Goal: Task Accomplishment & Management: Complete application form

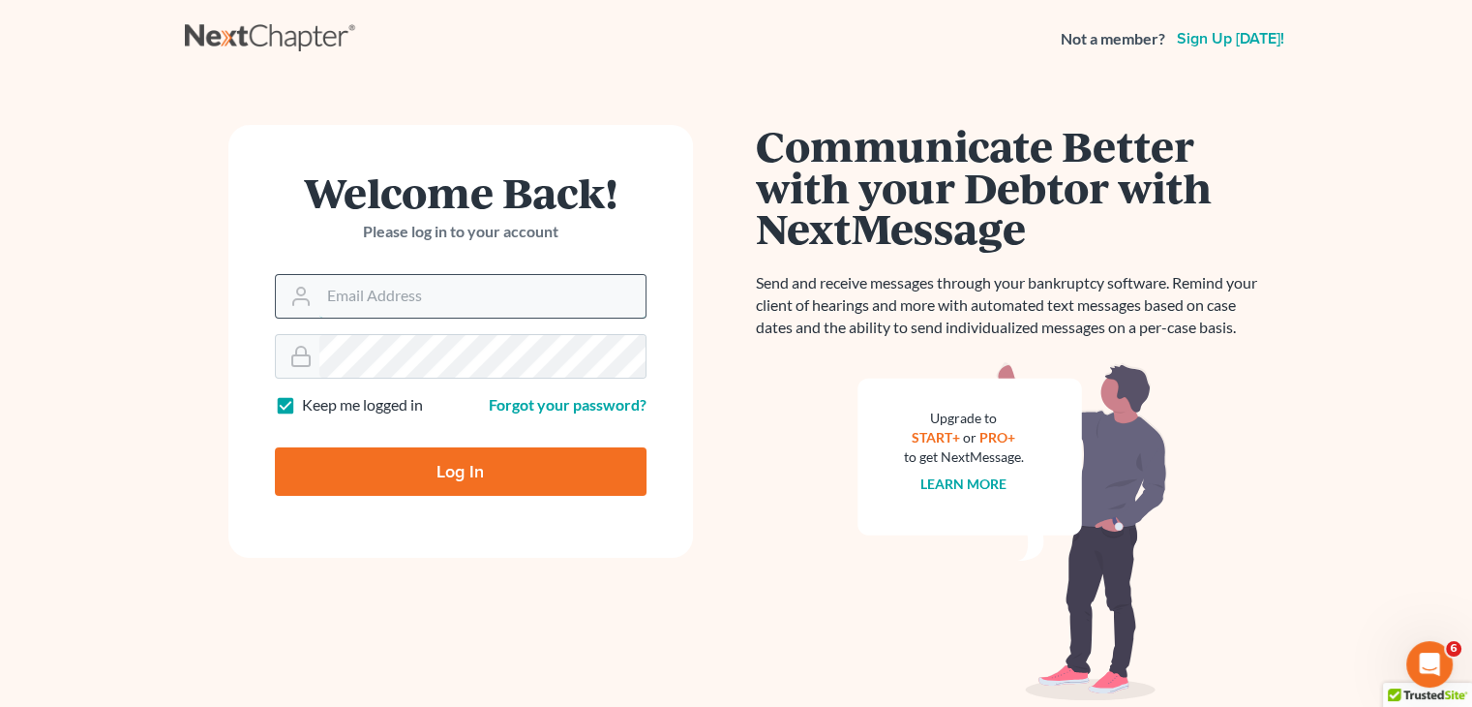
click at [383, 317] on input "Email Address" at bounding box center [482, 296] width 326 height 43
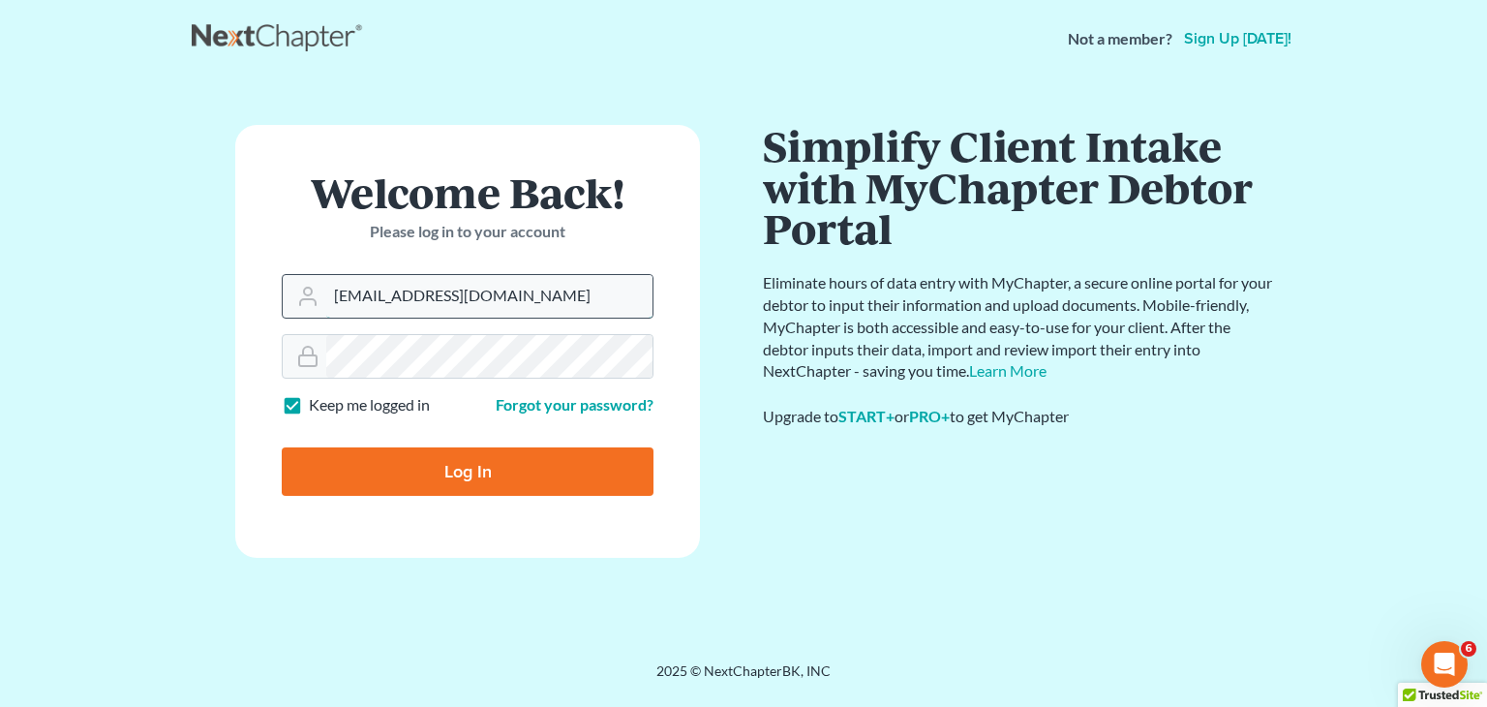
type input "[EMAIL_ADDRESS][DOMAIN_NAME]"
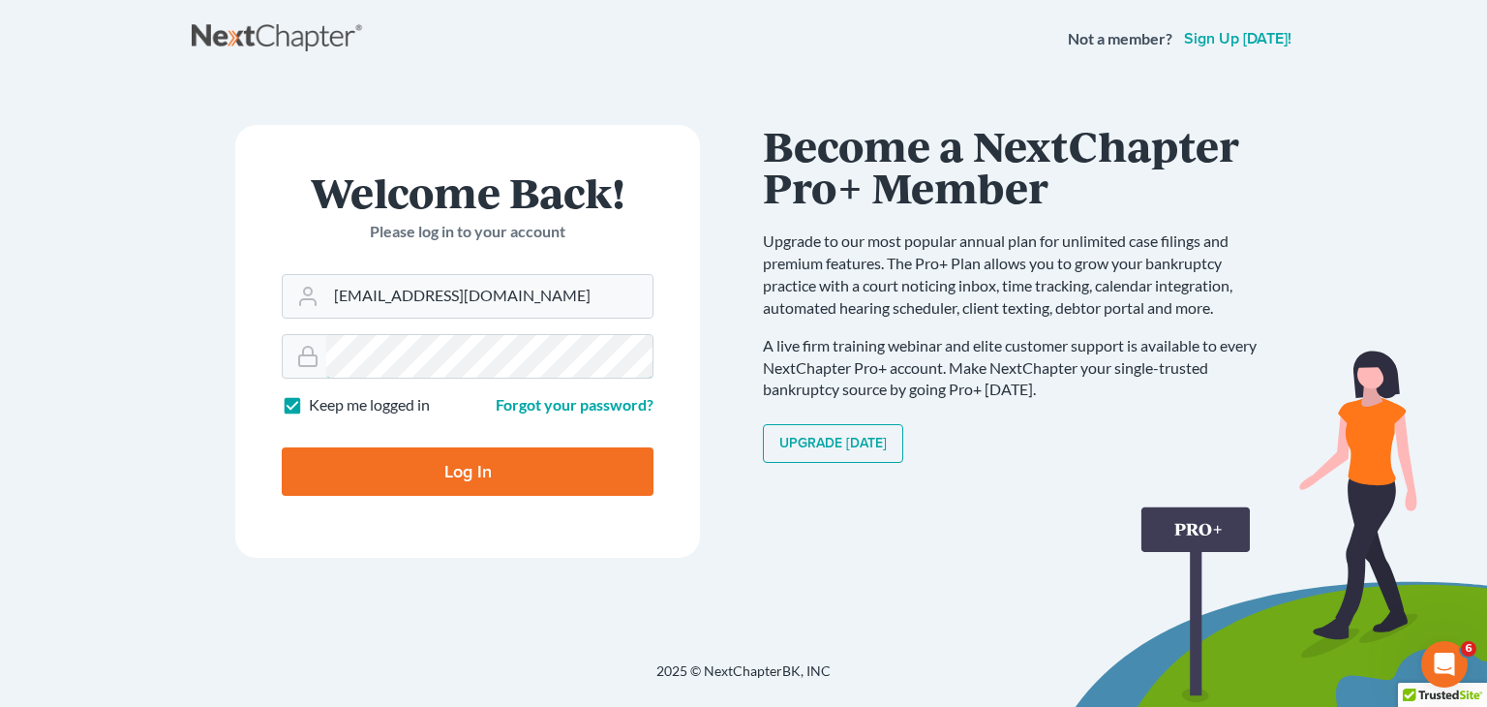
click at [436, 380] on form "Welcome Back! Please log in to your account Email Address oliviakayye@sclegal.o…" at bounding box center [467, 341] width 465 height 433
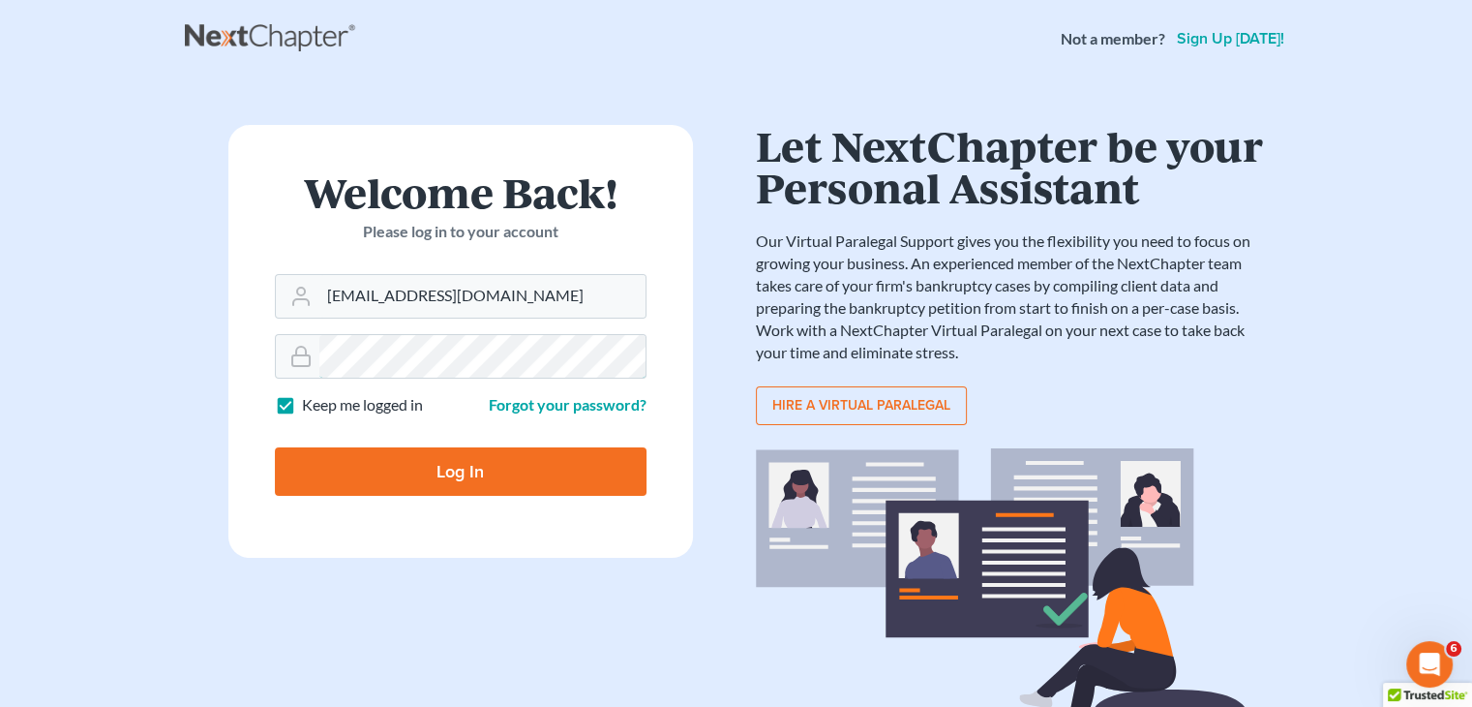
click at [275, 447] on input "Log In" at bounding box center [461, 471] width 372 height 48
type input "Thinking..."
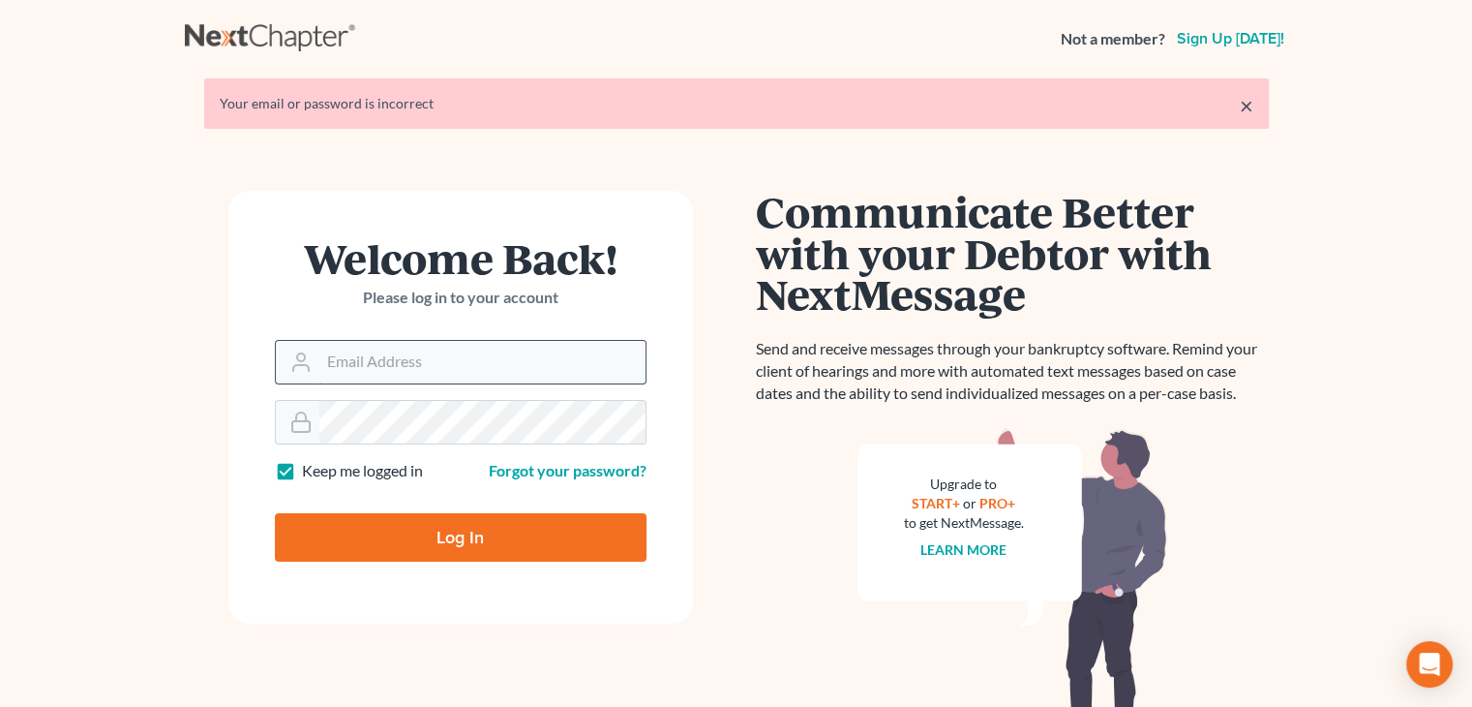
click at [390, 378] on input "Email Address" at bounding box center [482, 362] width 326 height 43
type input "[EMAIL_ADDRESS][DOMAIN_NAME]"
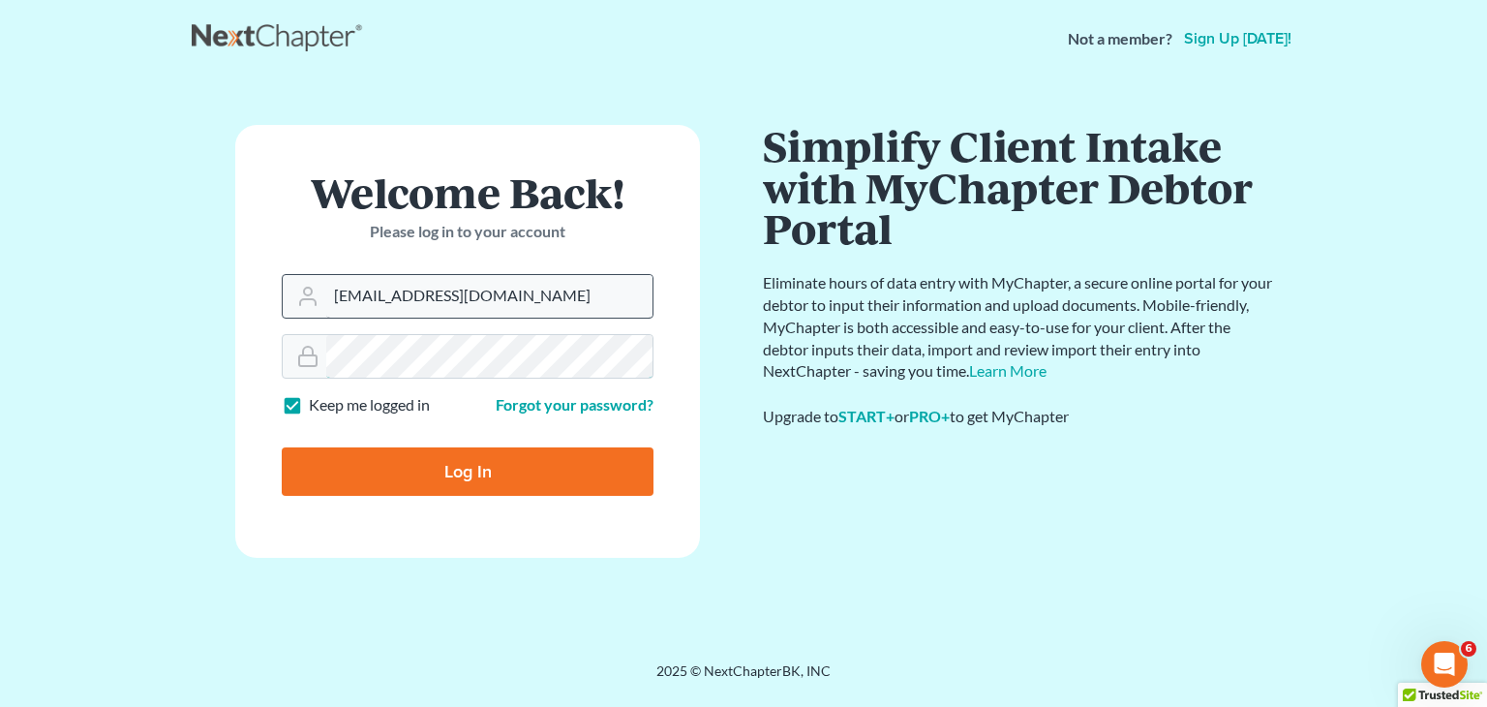
click at [282, 447] on input "Log In" at bounding box center [468, 471] width 372 height 48
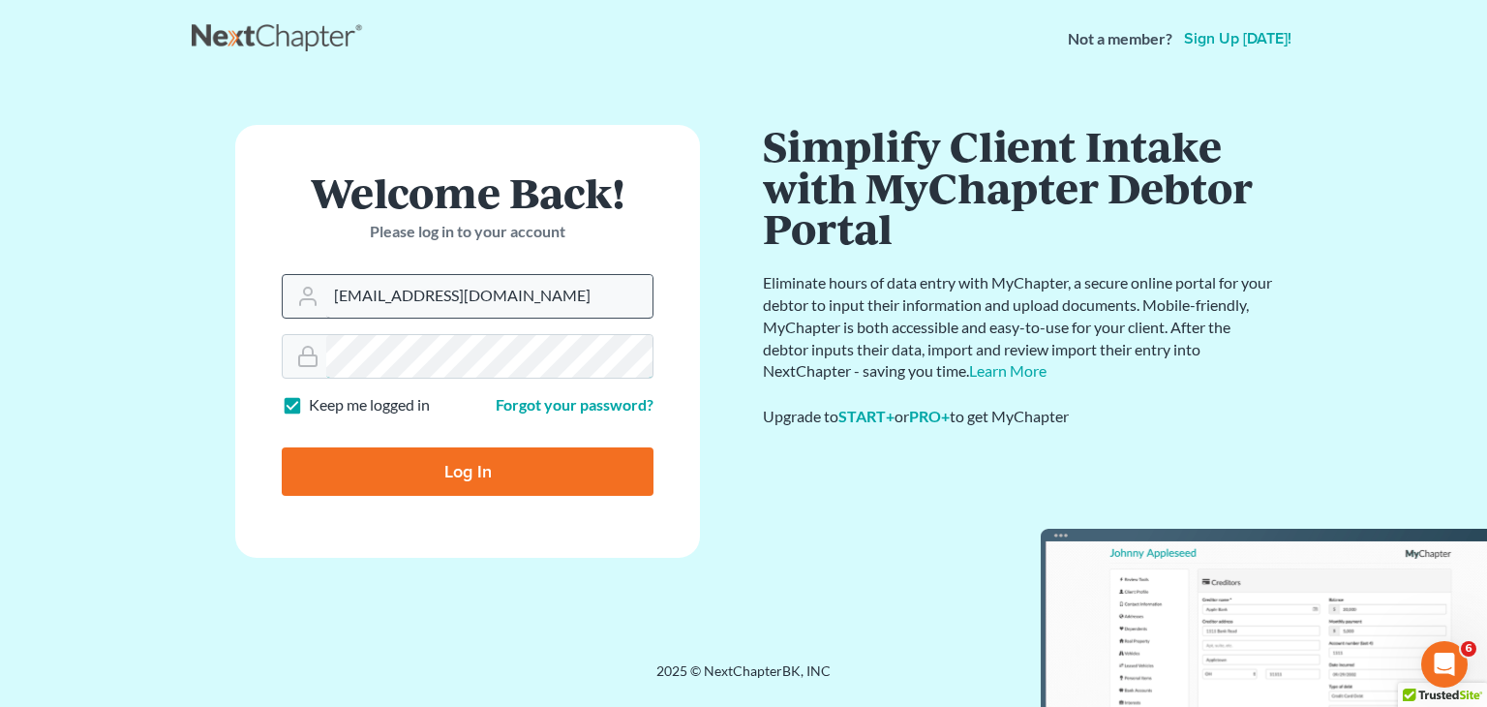
type input "Thinking..."
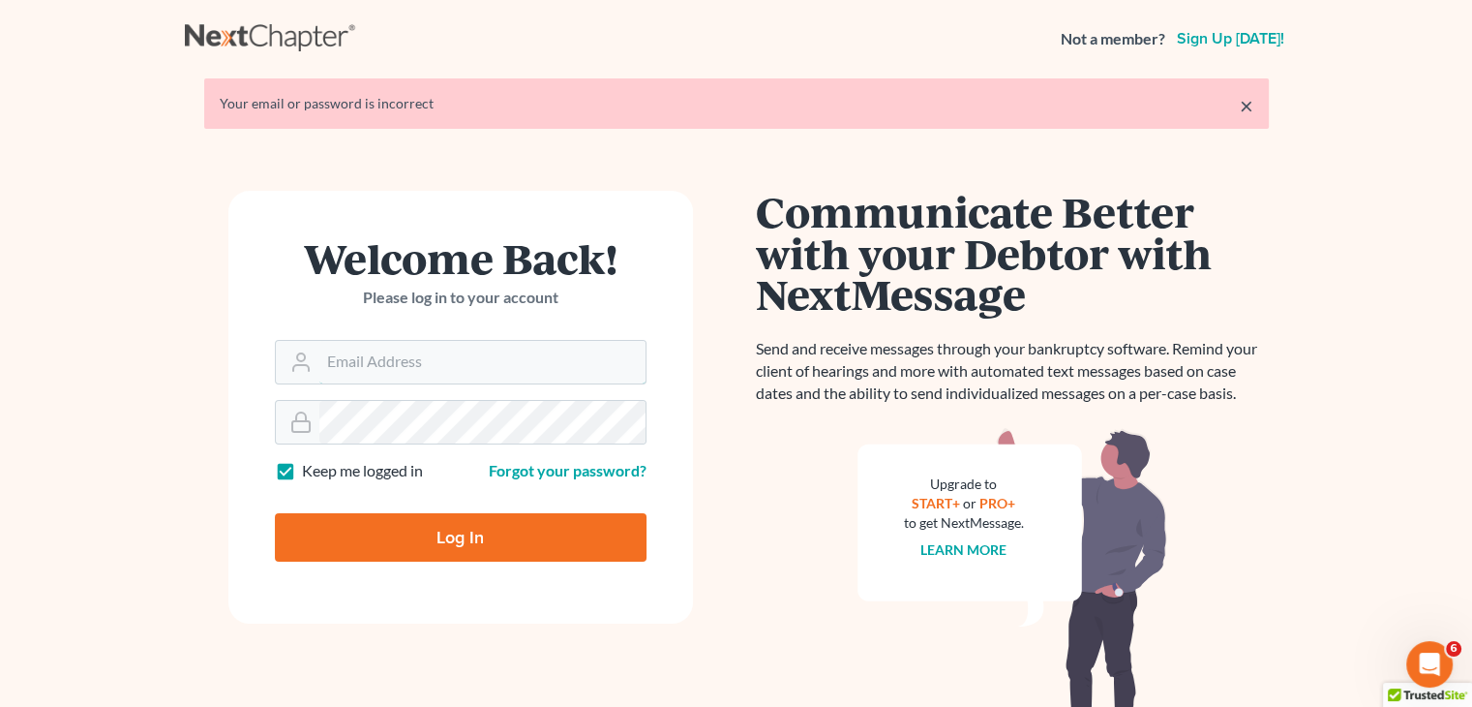
click at [390, 378] on input "Email Address" at bounding box center [482, 362] width 326 height 43
type input "[EMAIL_ADDRESS][DOMAIN_NAME]"
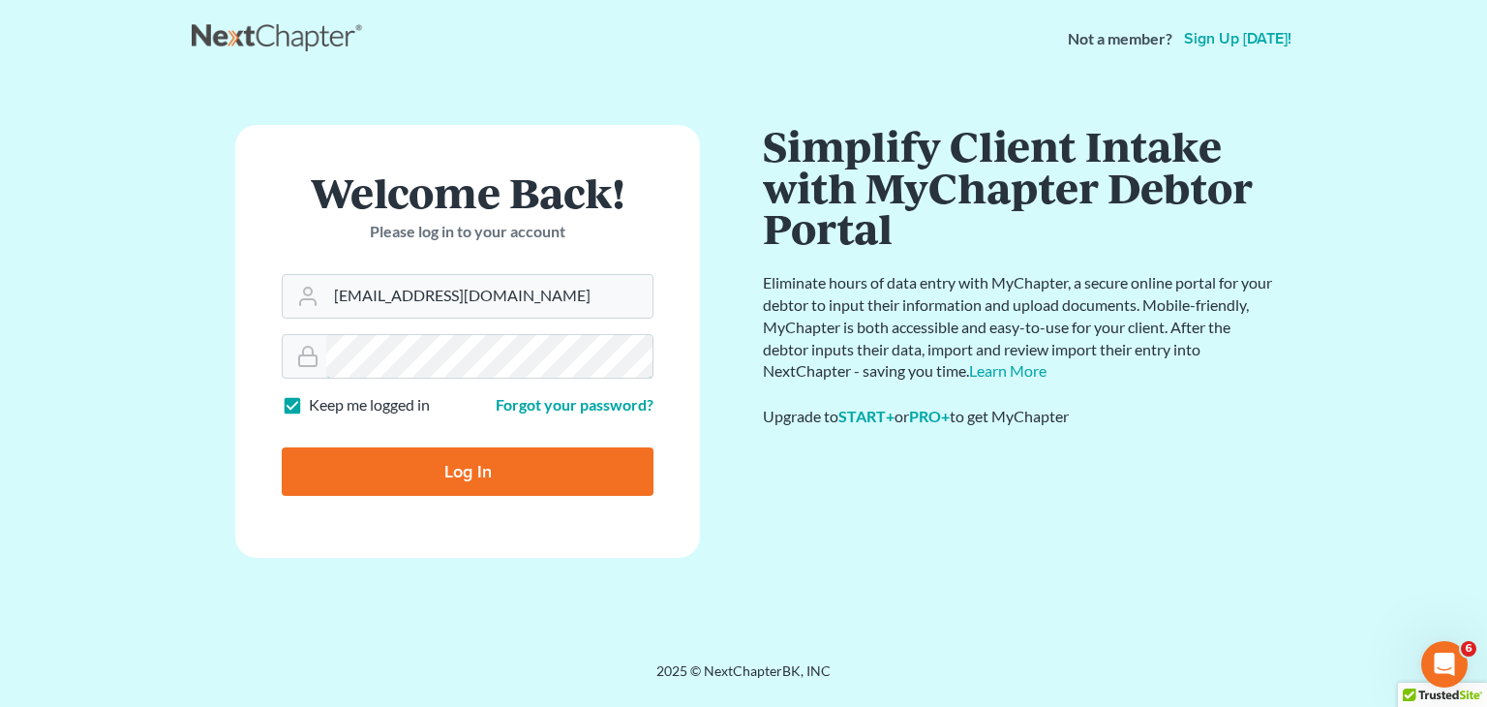
click at [282, 447] on input "Log In" at bounding box center [468, 471] width 372 height 48
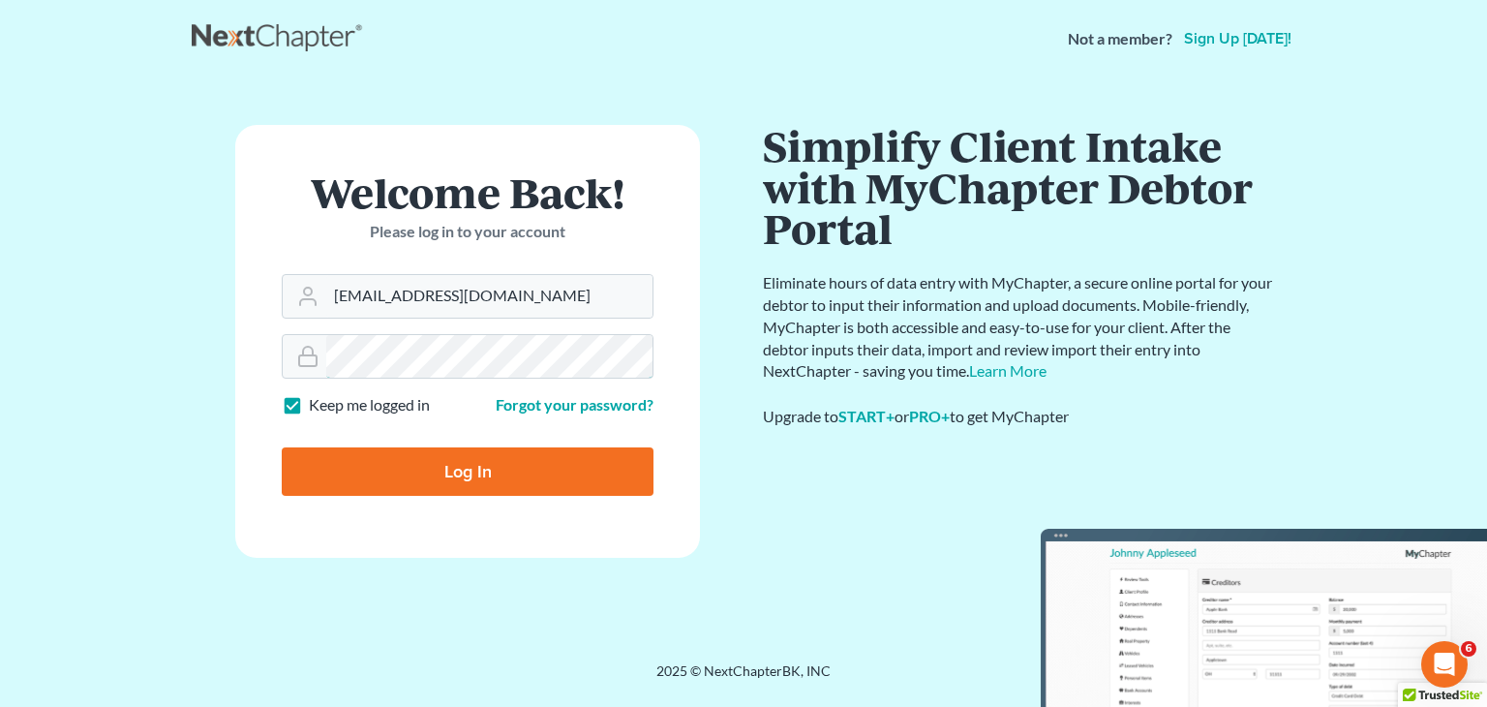
type input "Thinking..."
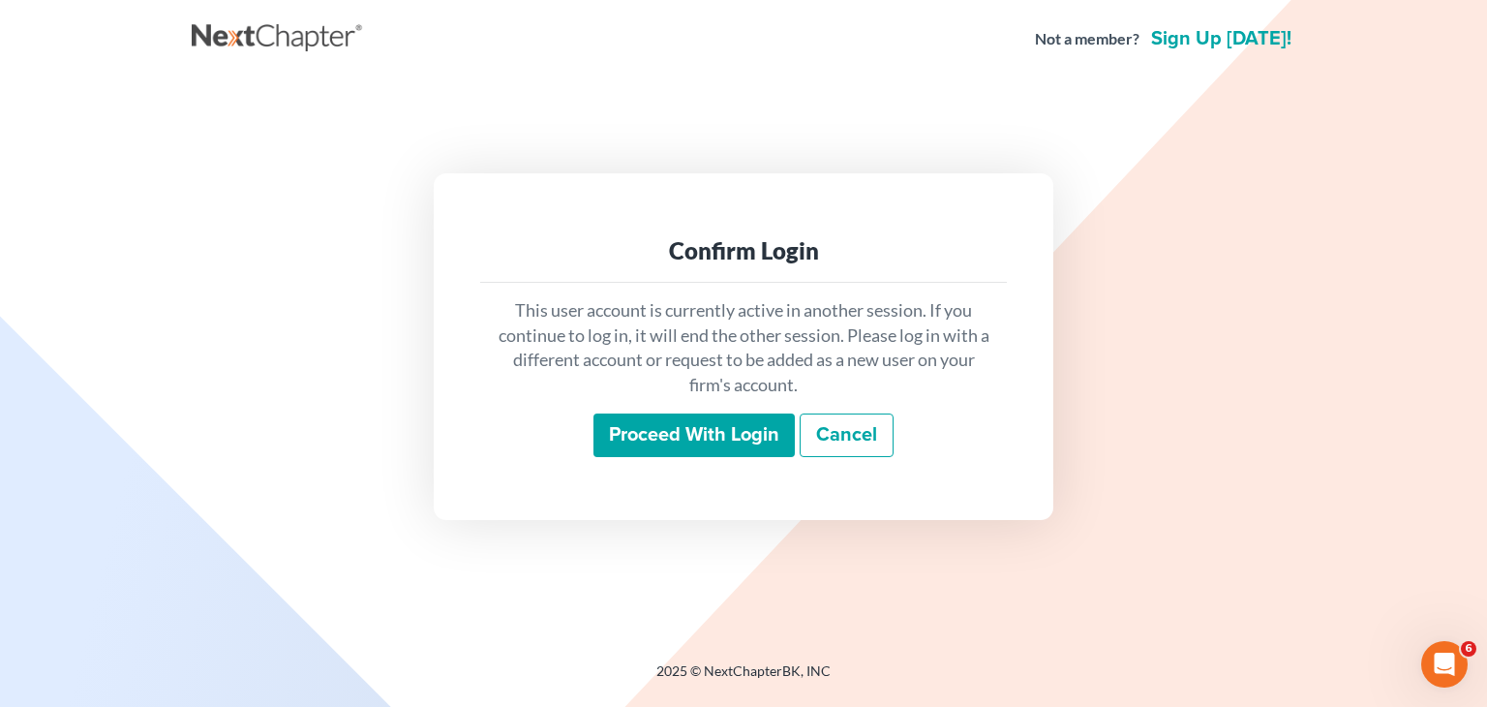
click at [711, 430] on input "Proceed with login" at bounding box center [693, 435] width 201 height 45
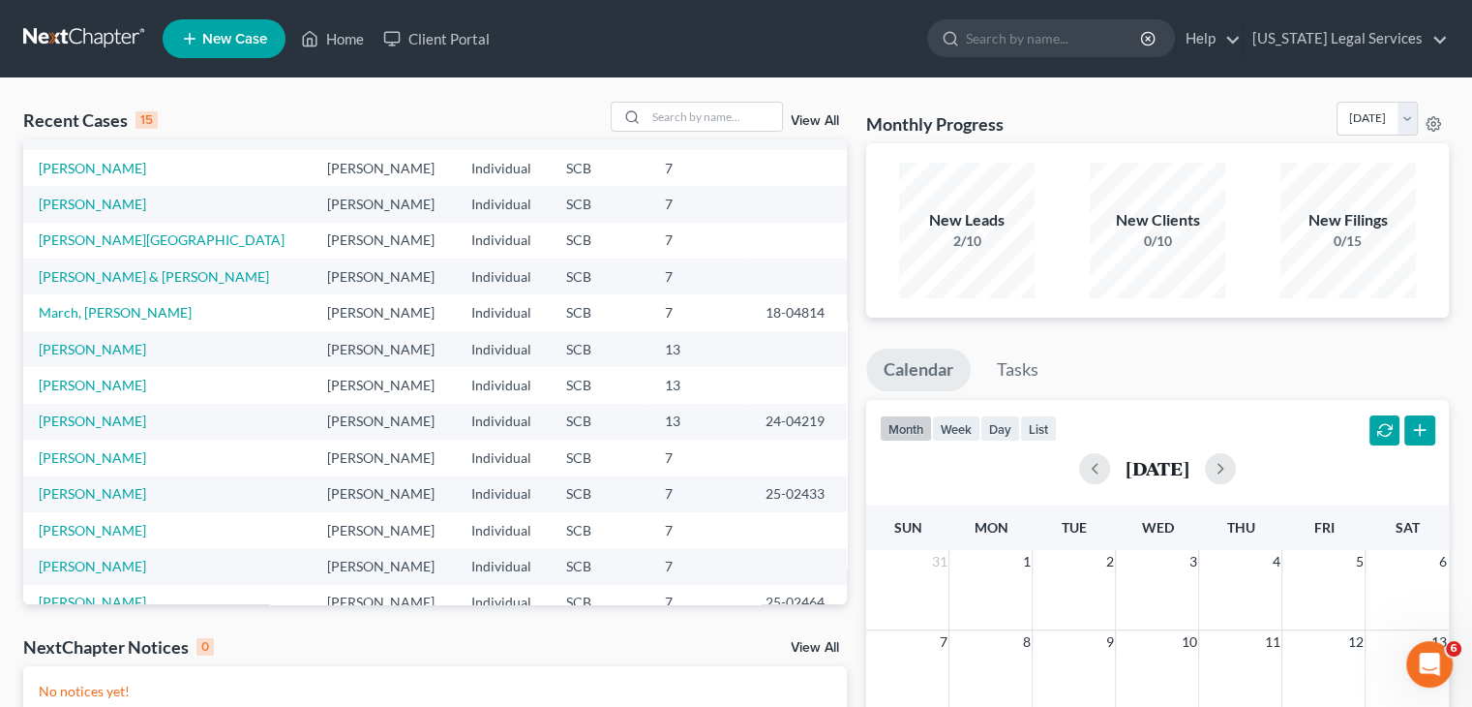
scroll to position [68, 0]
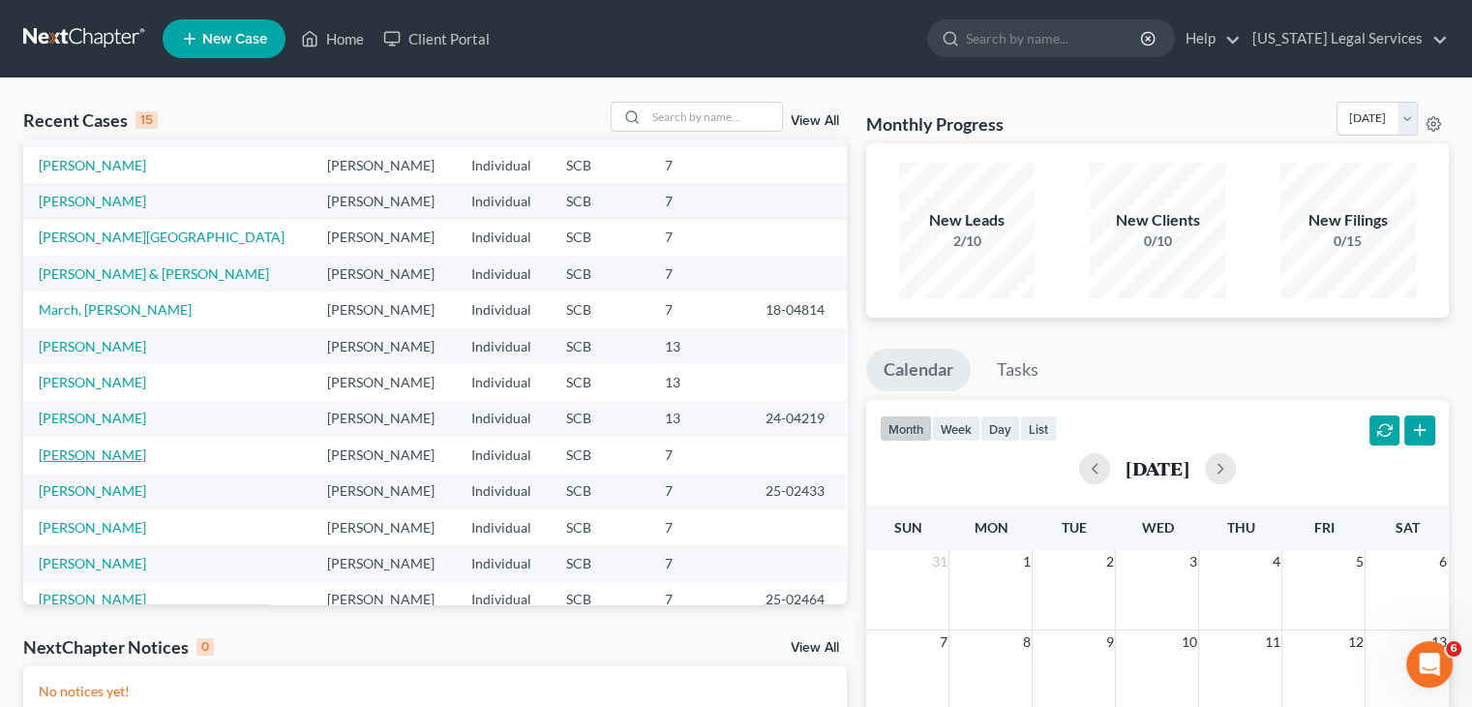
click at [82, 460] on link "[PERSON_NAME]" at bounding box center [92, 454] width 107 height 16
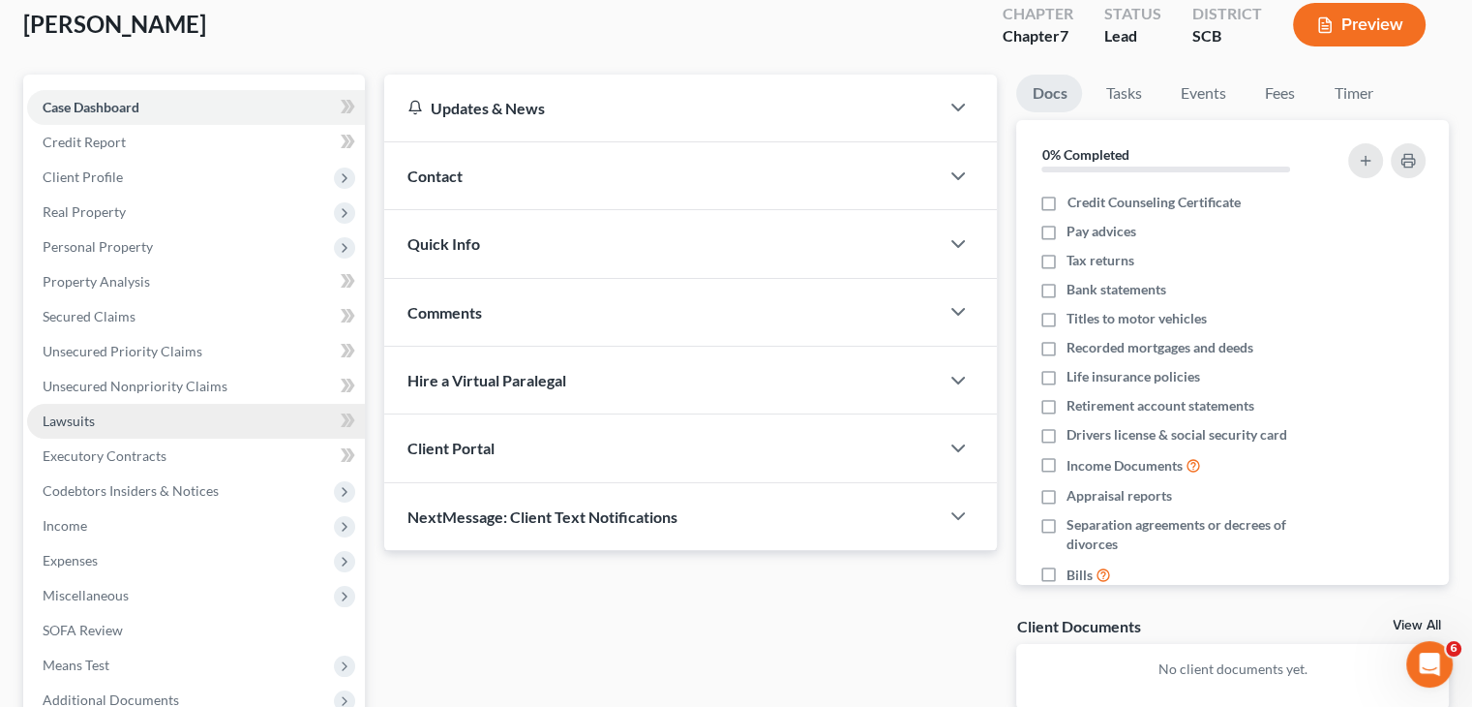
scroll to position [112, 0]
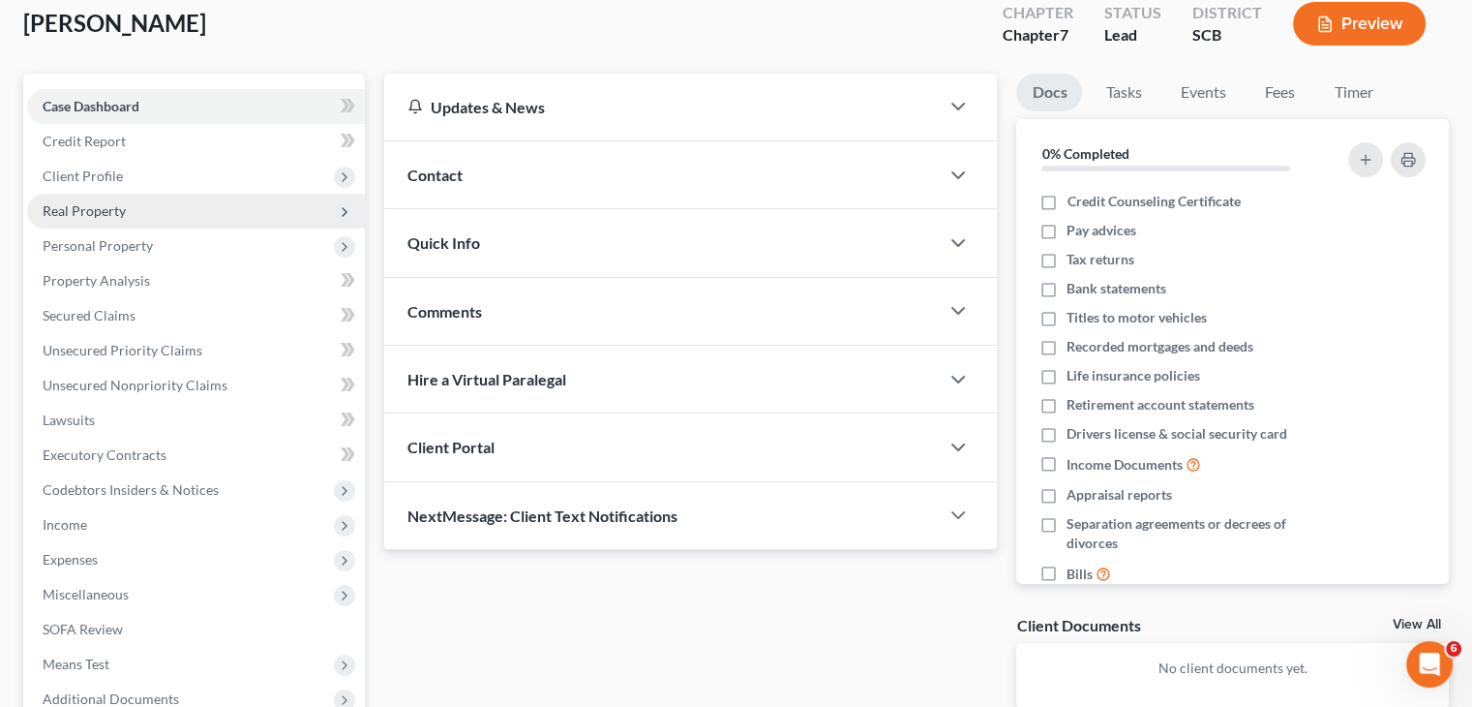
click at [114, 213] on span "Real Property" at bounding box center [84, 210] width 83 height 16
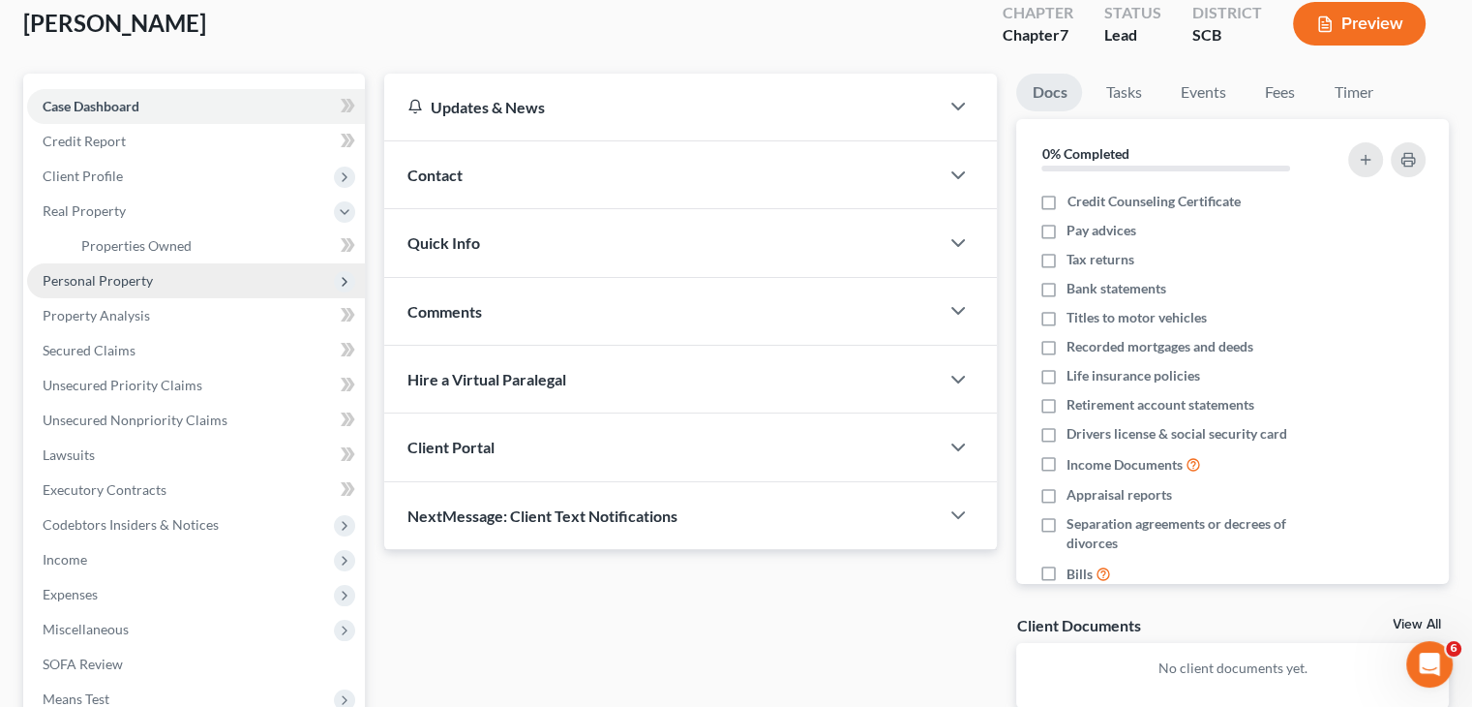
click at [108, 287] on span "Personal Property" at bounding box center [98, 280] width 110 height 16
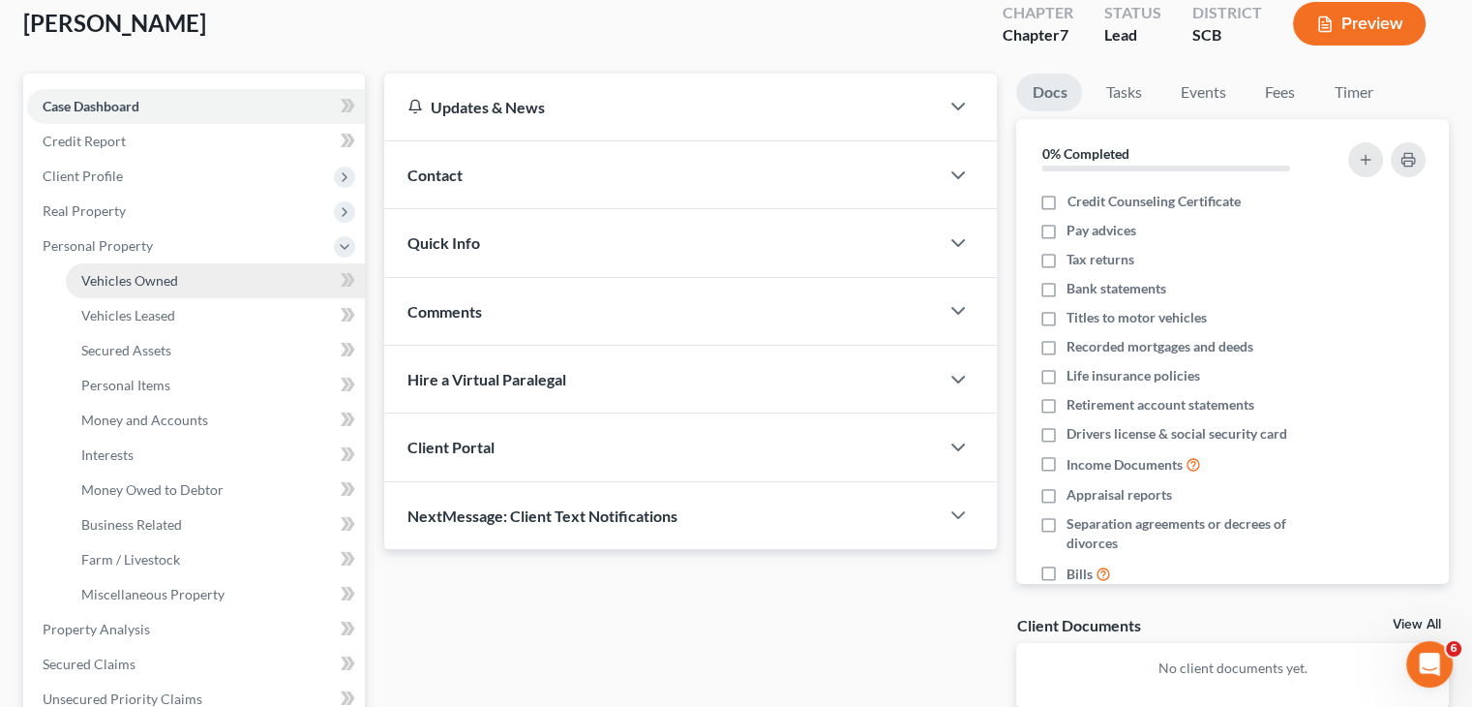
click at [170, 287] on link "Vehicles Owned" at bounding box center [215, 280] width 299 height 35
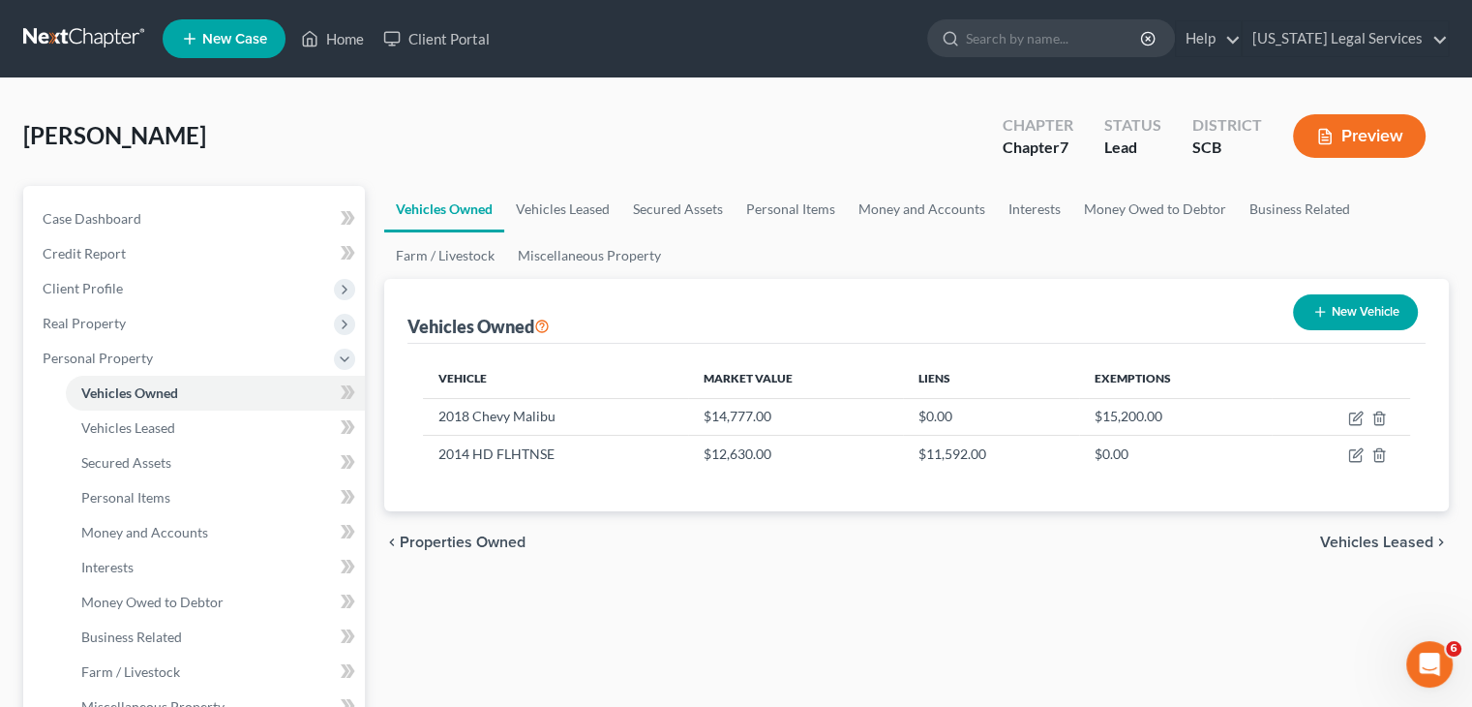
scroll to position [62, 0]
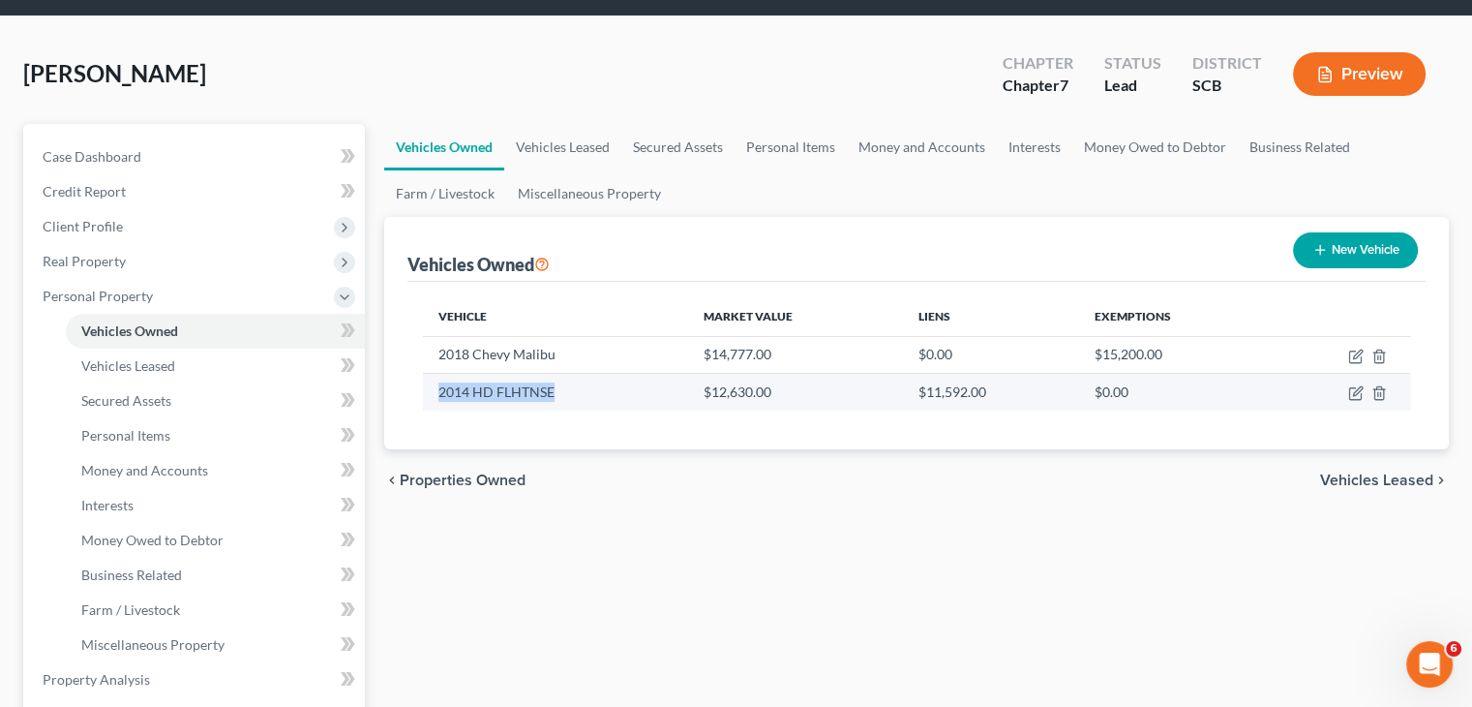
drag, startPoint x: 564, startPoint y: 391, endPoint x: 438, endPoint y: 384, distance: 127.0
click at [438, 384] on td "2014 HD FLHTNSE" at bounding box center [555, 392] width 265 height 37
click at [769, 392] on td "$12,630.00" at bounding box center [795, 392] width 215 height 37
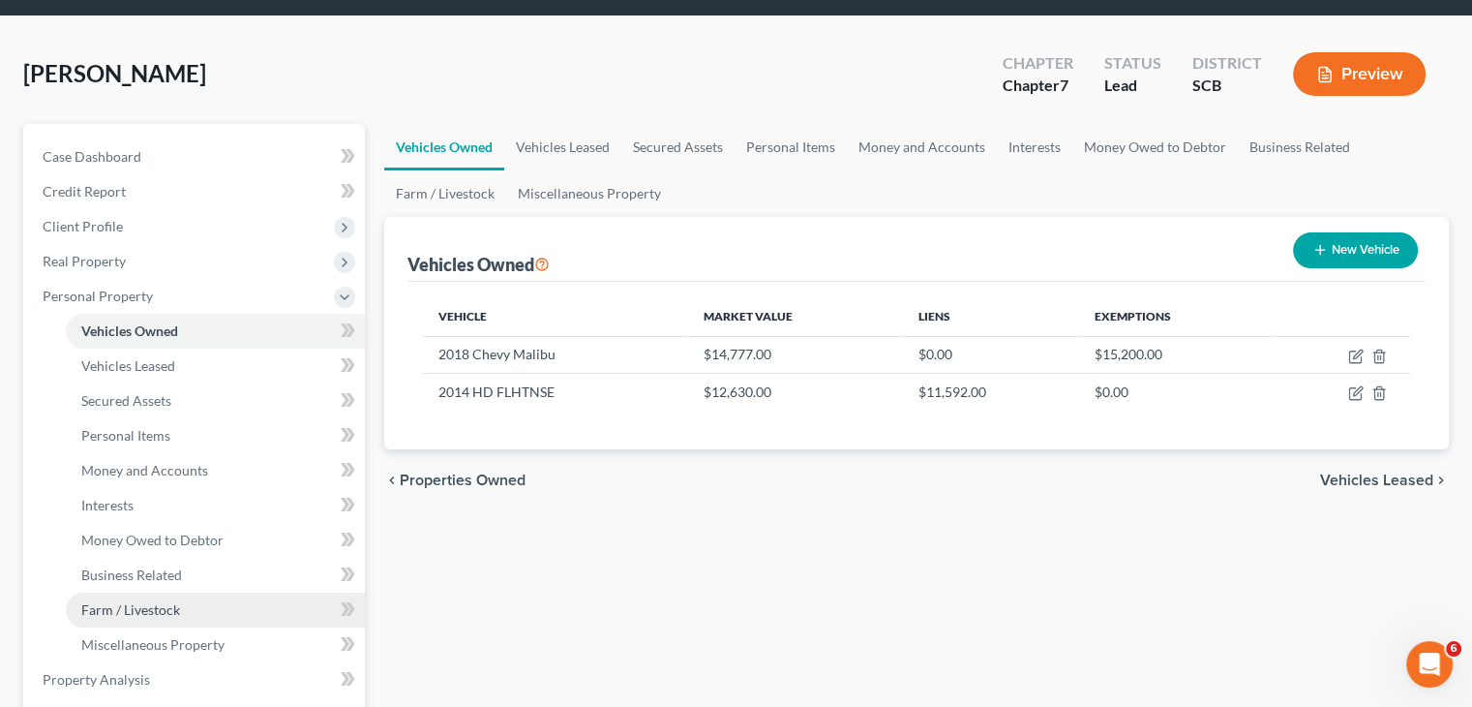
scroll to position [575, 0]
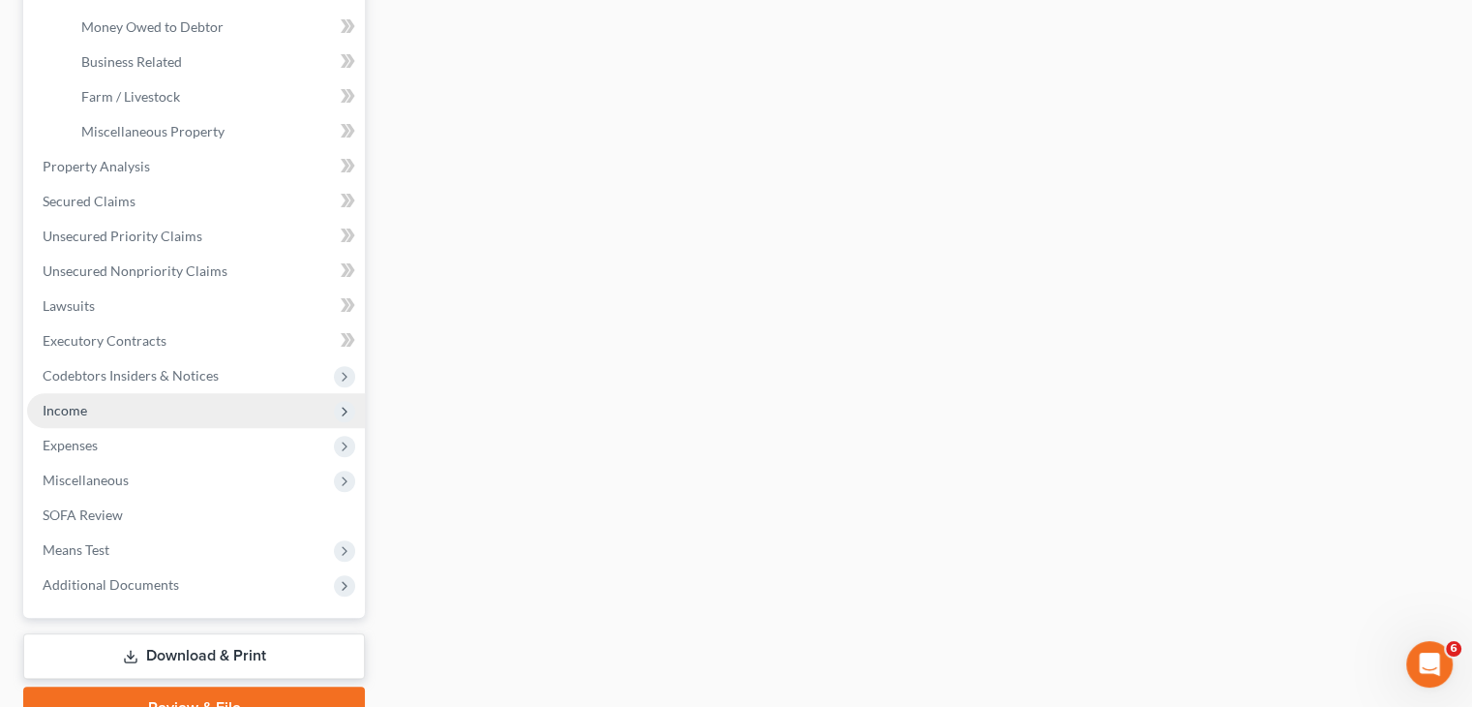
click at [132, 415] on span "Income" at bounding box center [196, 410] width 338 height 35
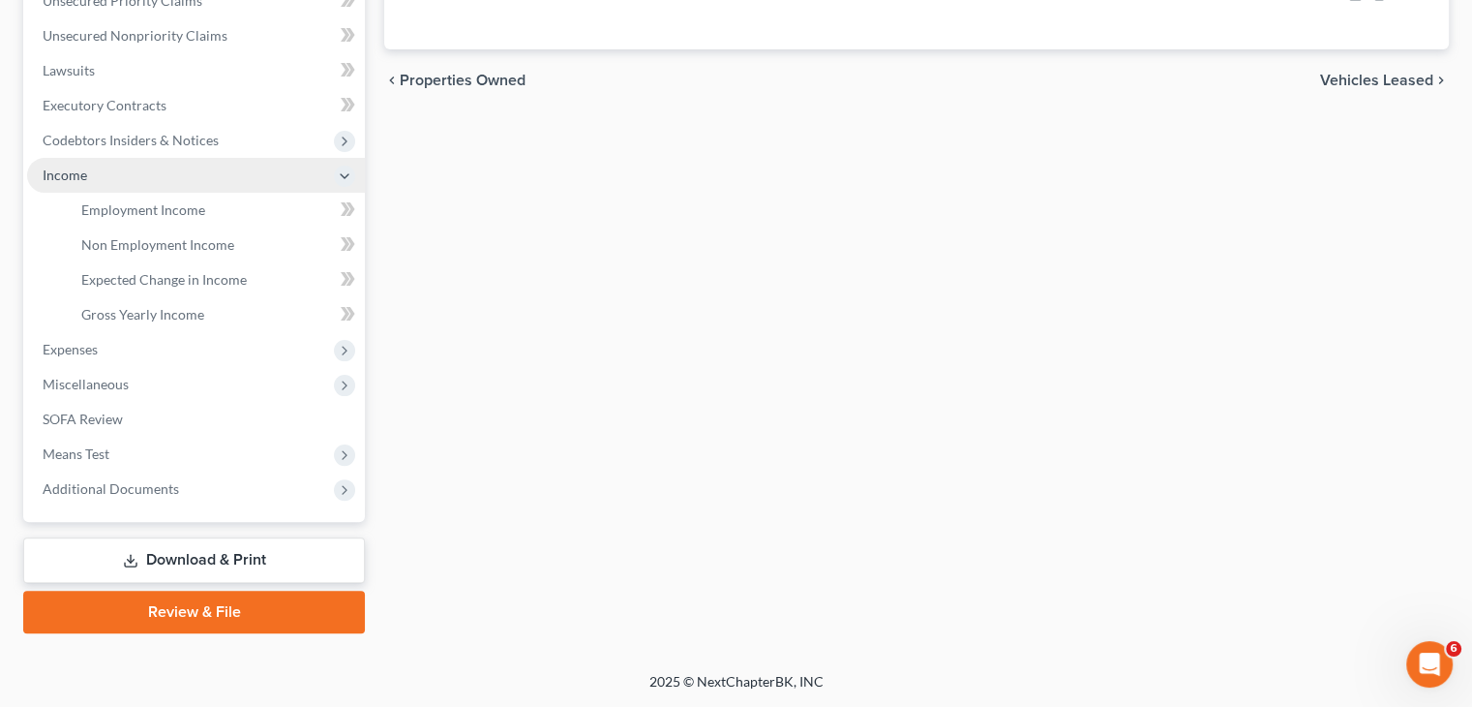
scroll to position [460, 0]
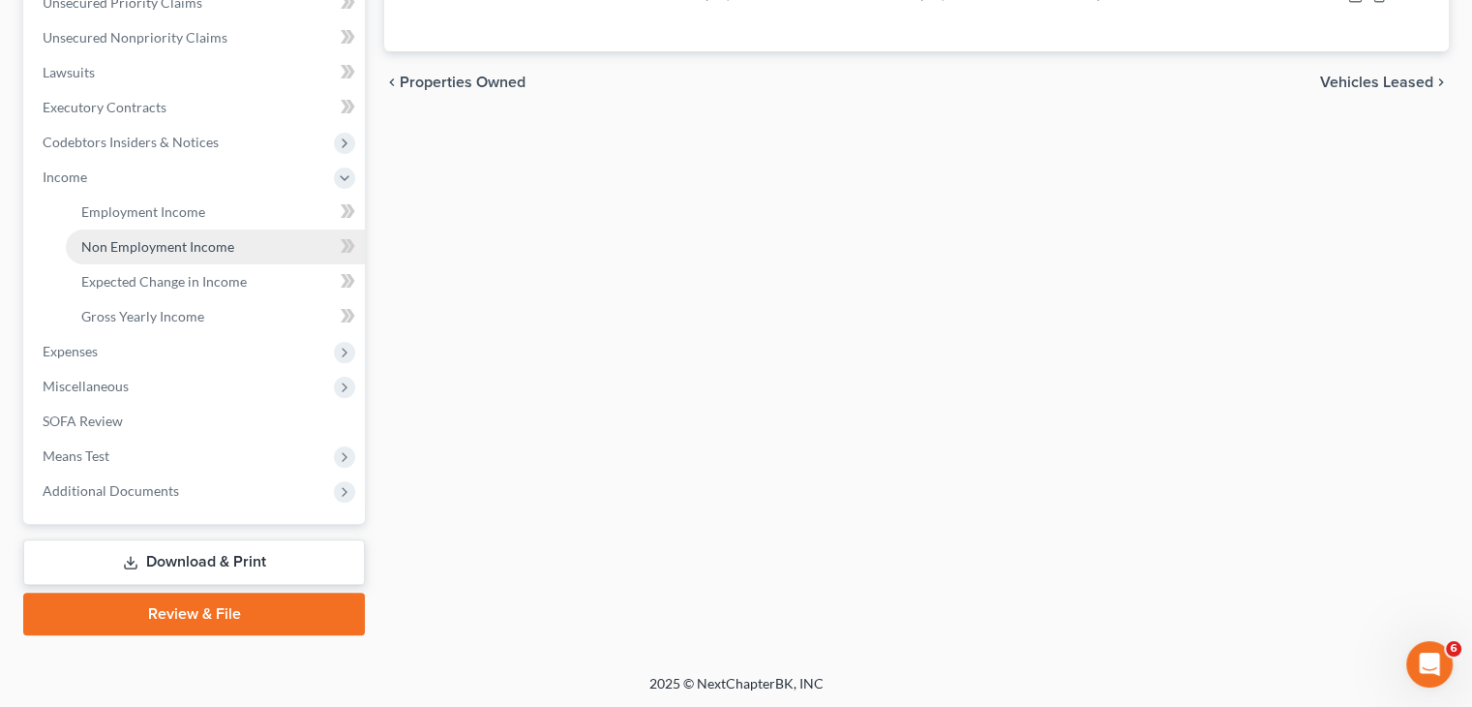
click at [183, 244] on span "Non Employment Income" at bounding box center [157, 246] width 153 height 16
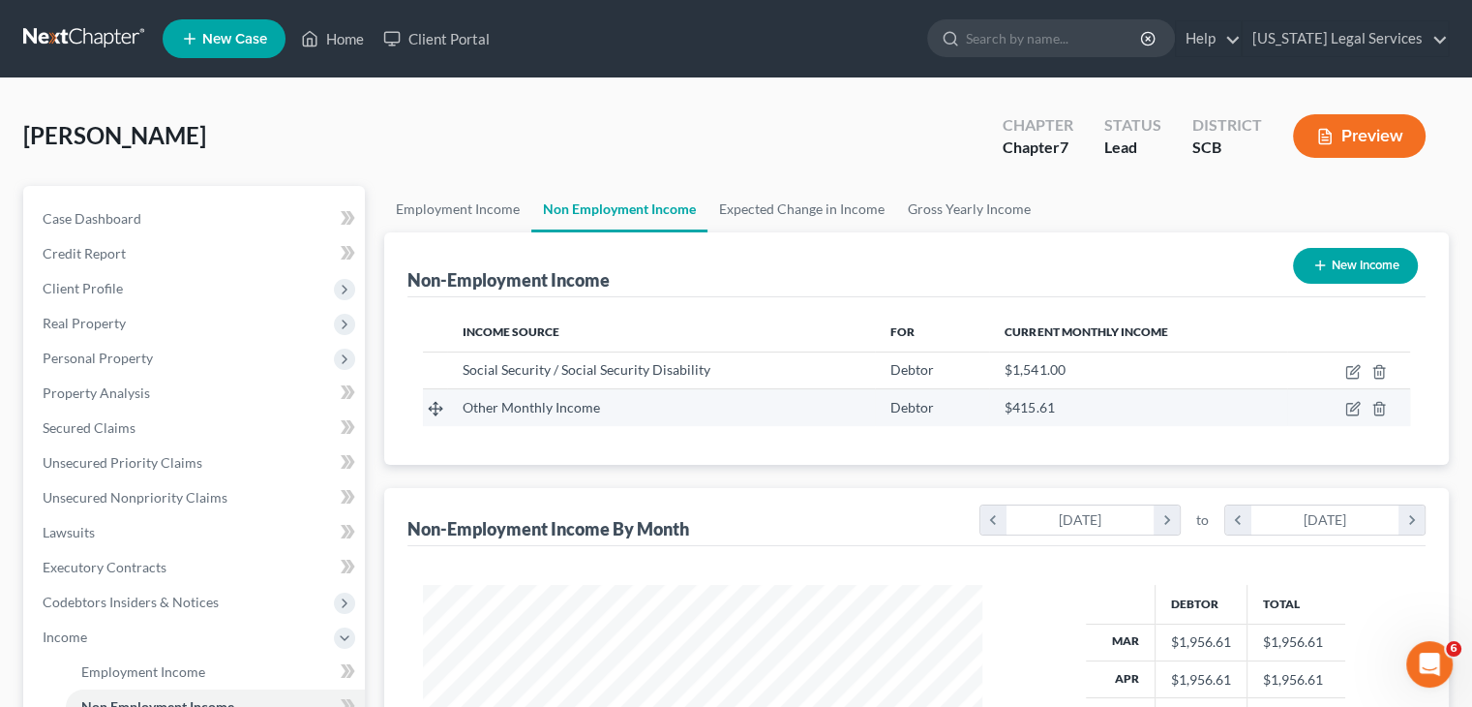
scroll to position [345, 597]
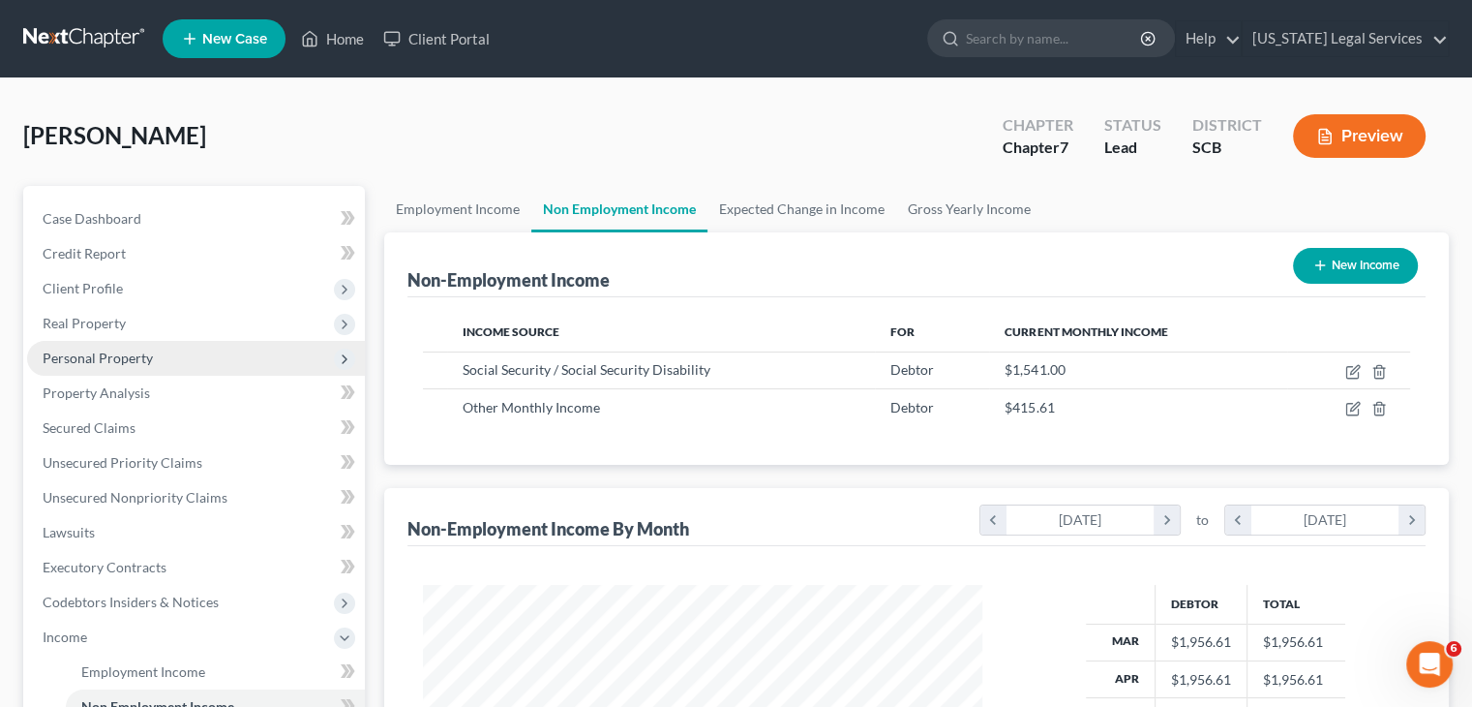
click at [174, 358] on span "Personal Property" at bounding box center [196, 358] width 338 height 35
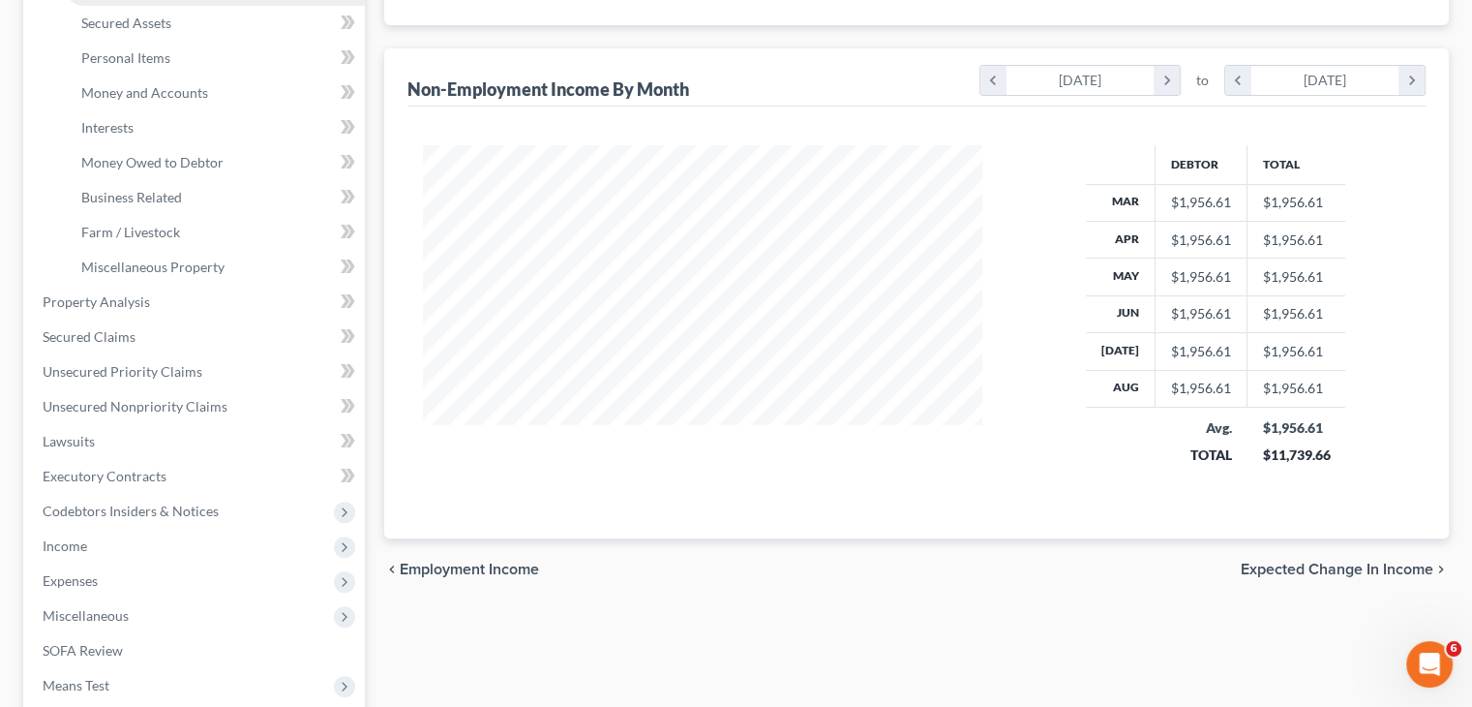
scroll to position [438, 0]
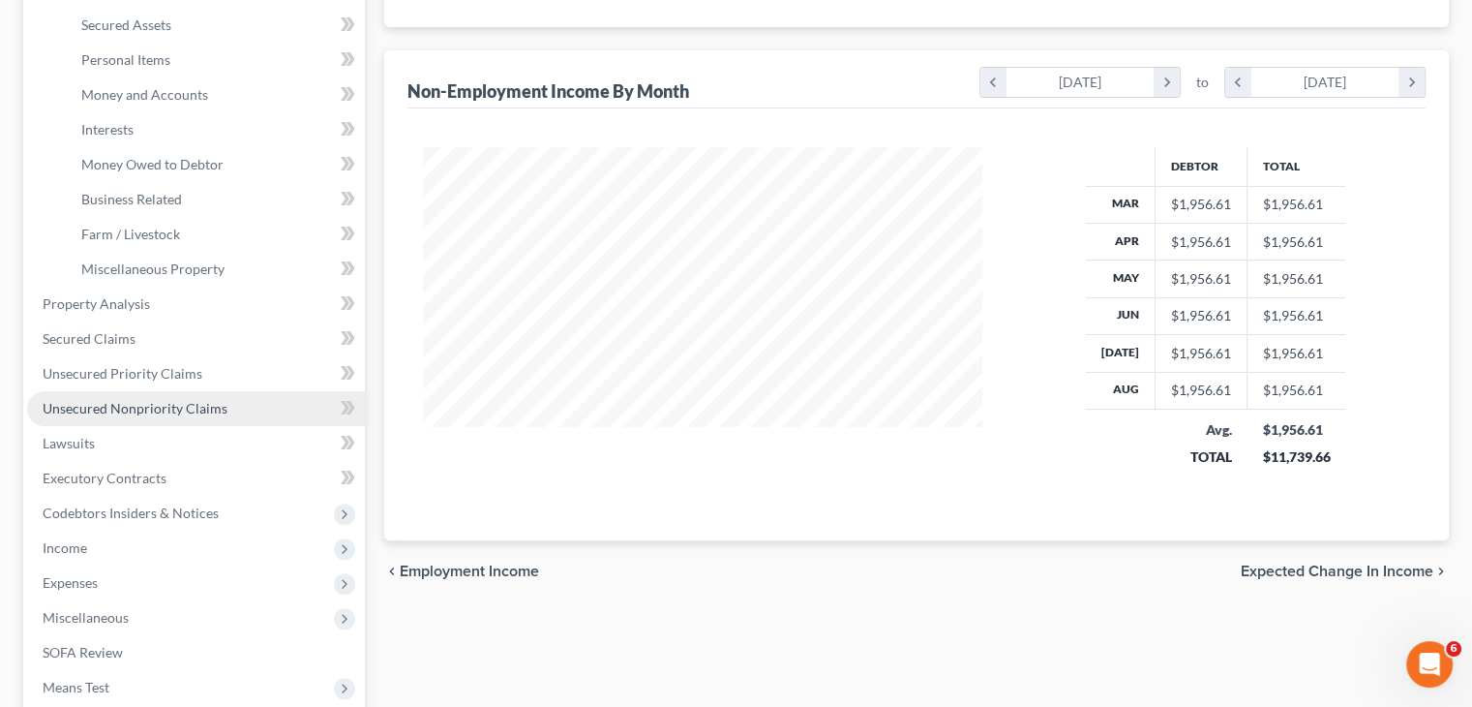
click at [179, 404] on span "Unsecured Nonpriority Claims" at bounding box center [135, 408] width 185 height 16
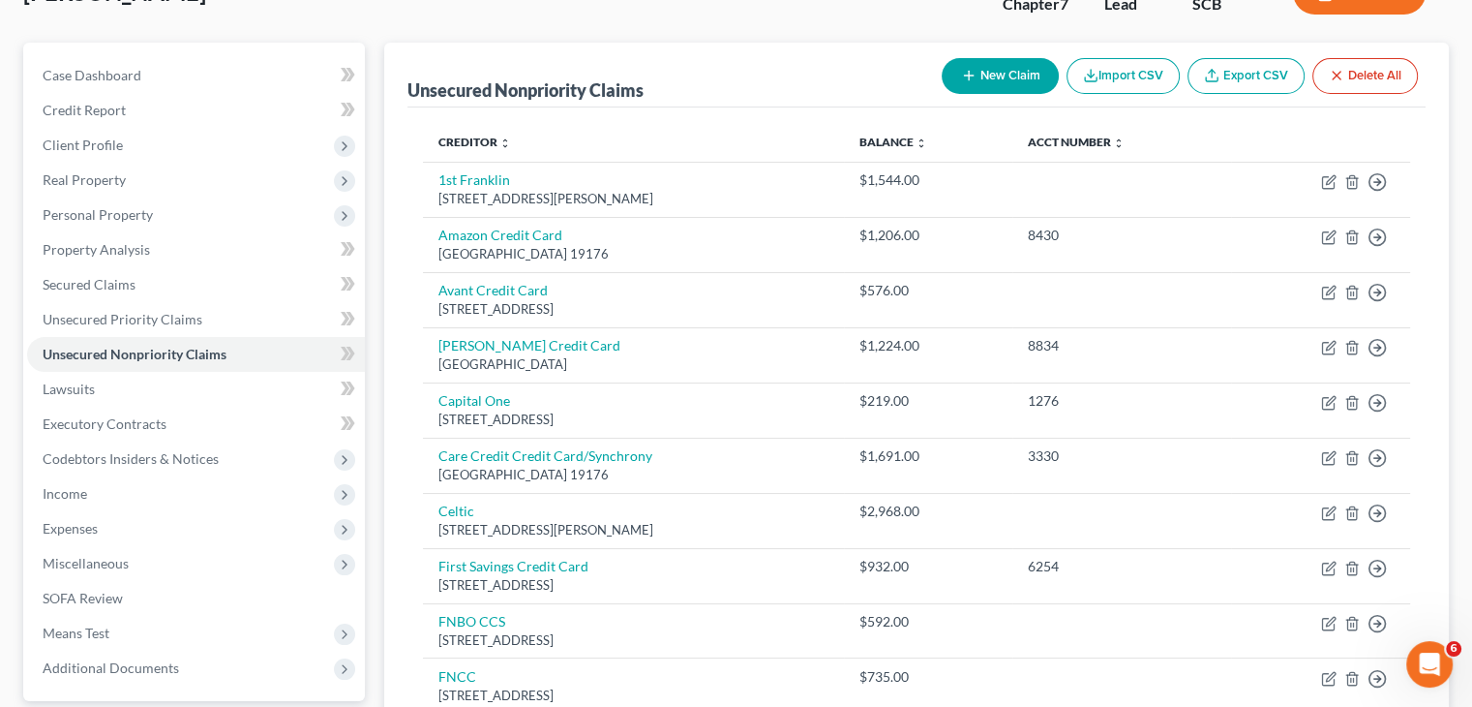
scroll to position [68, 0]
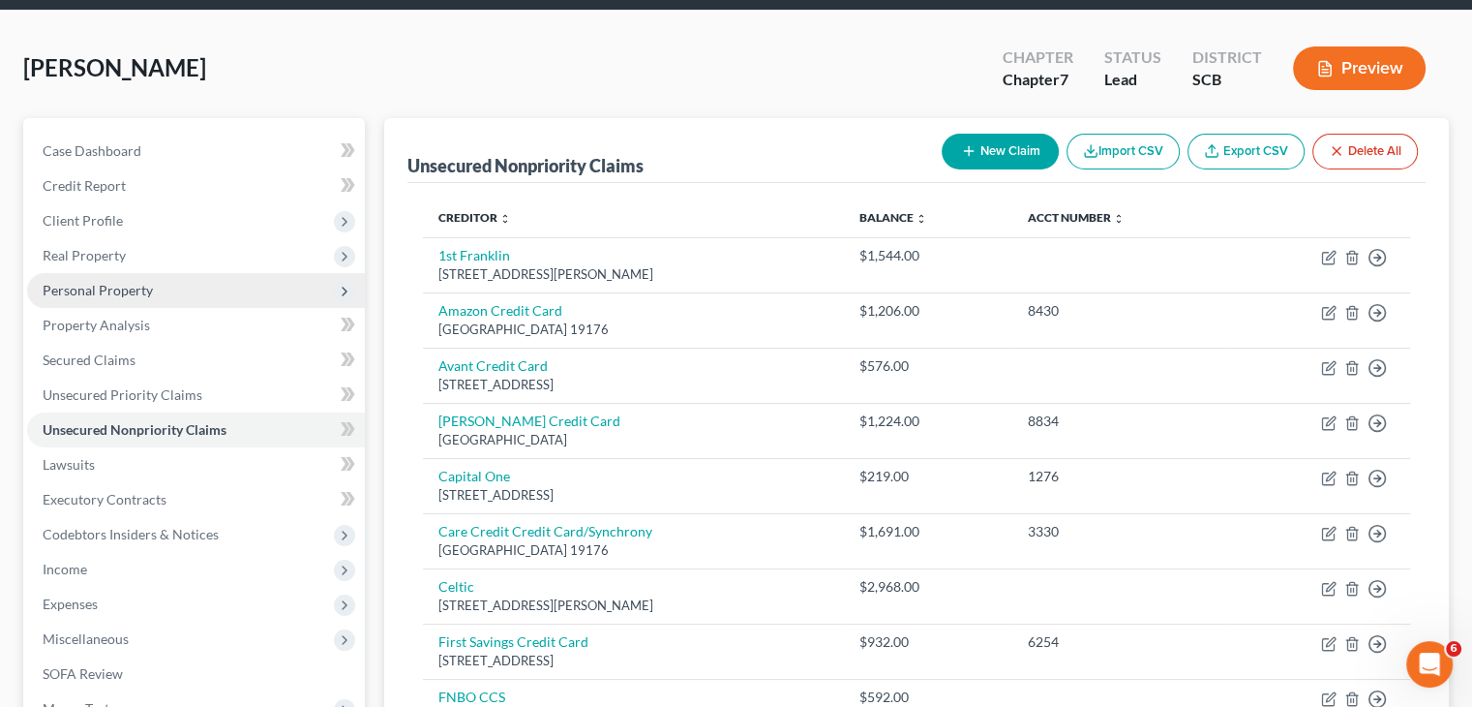
click at [173, 300] on span "Personal Property" at bounding box center [196, 290] width 338 height 35
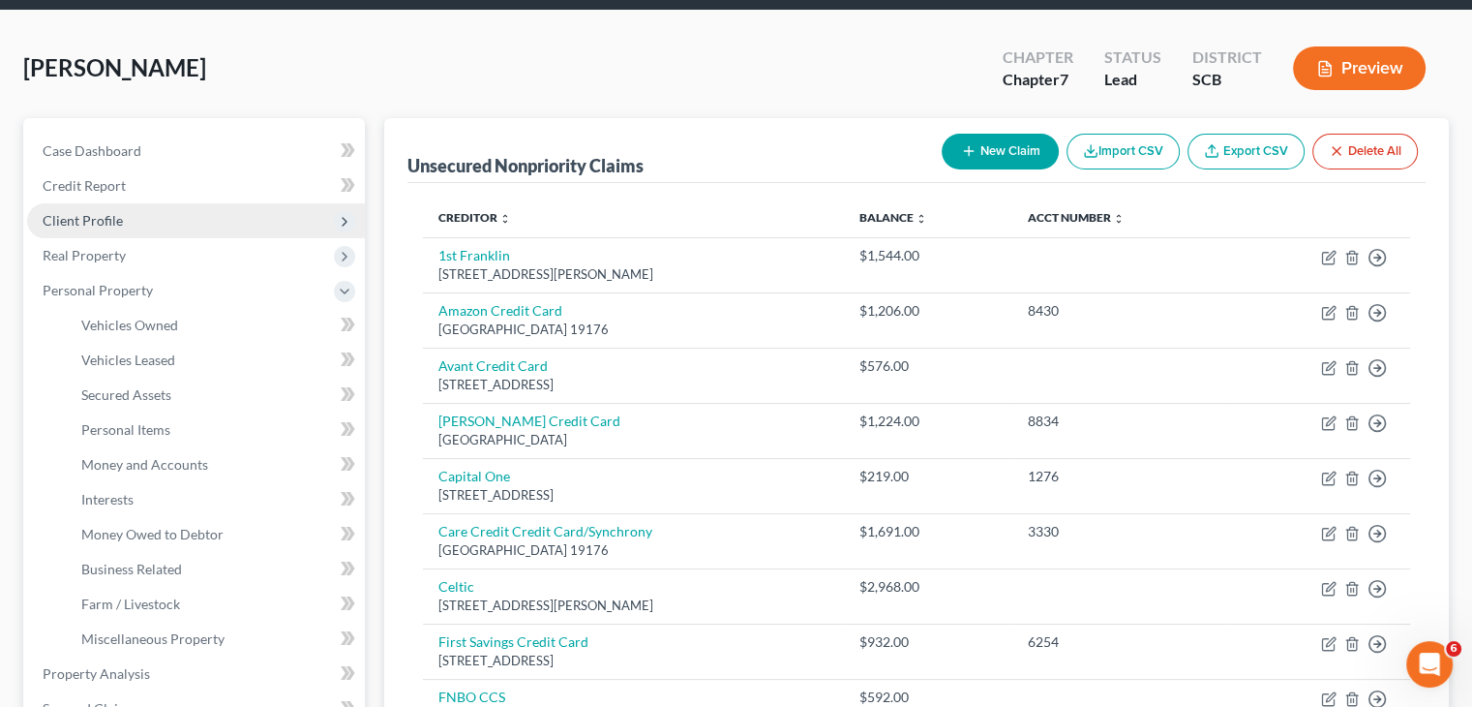
click at [174, 222] on span "Client Profile" at bounding box center [196, 220] width 338 height 35
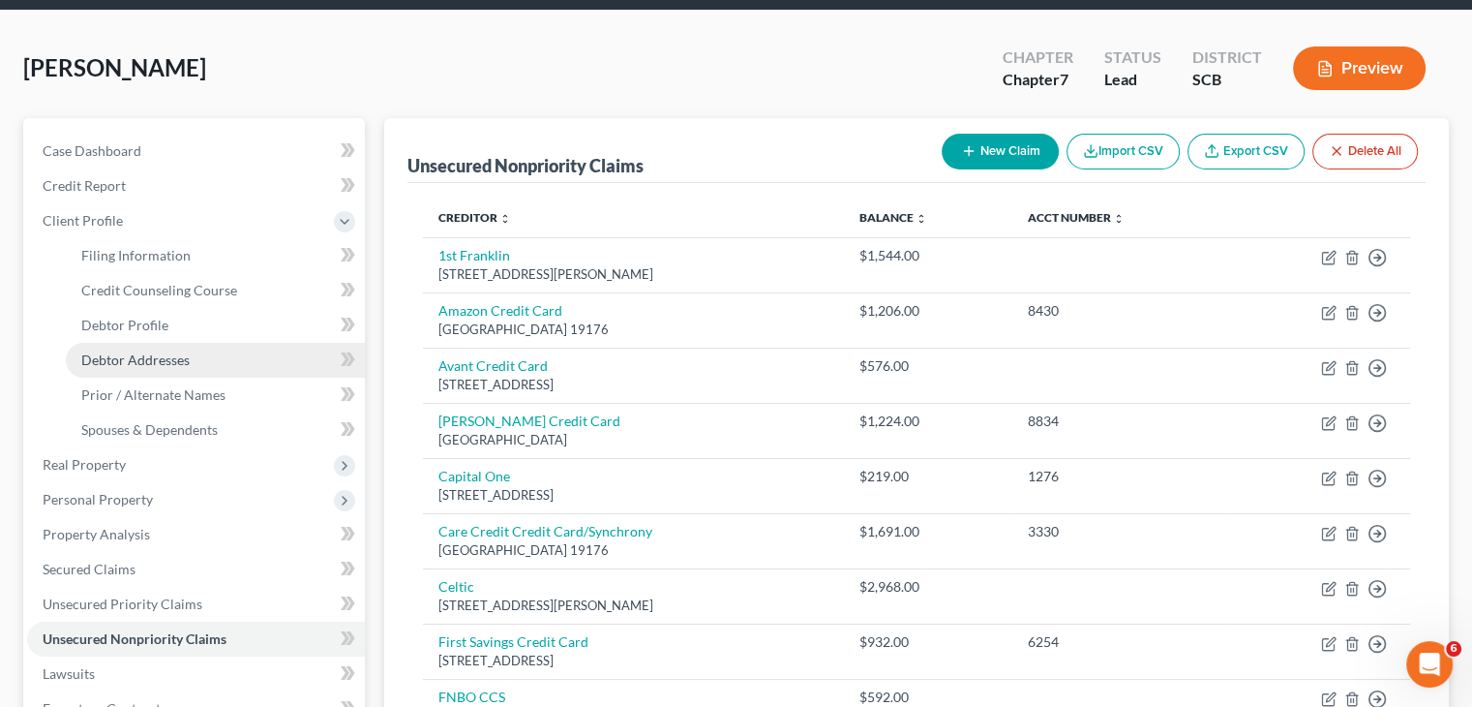
click at [194, 365] on link "Debtor Addresses" at bounding box center [215, 360] width 299 height 35
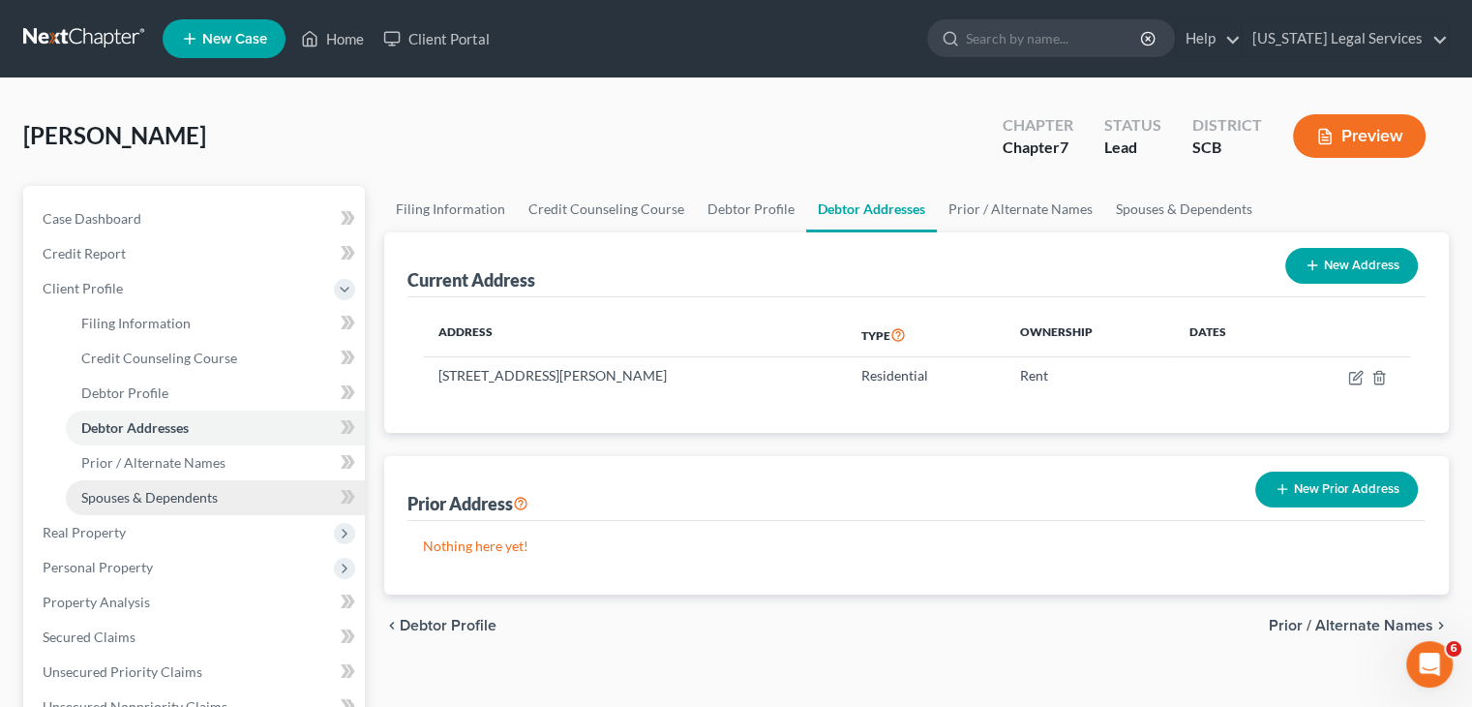
scroll to position [105, 0]
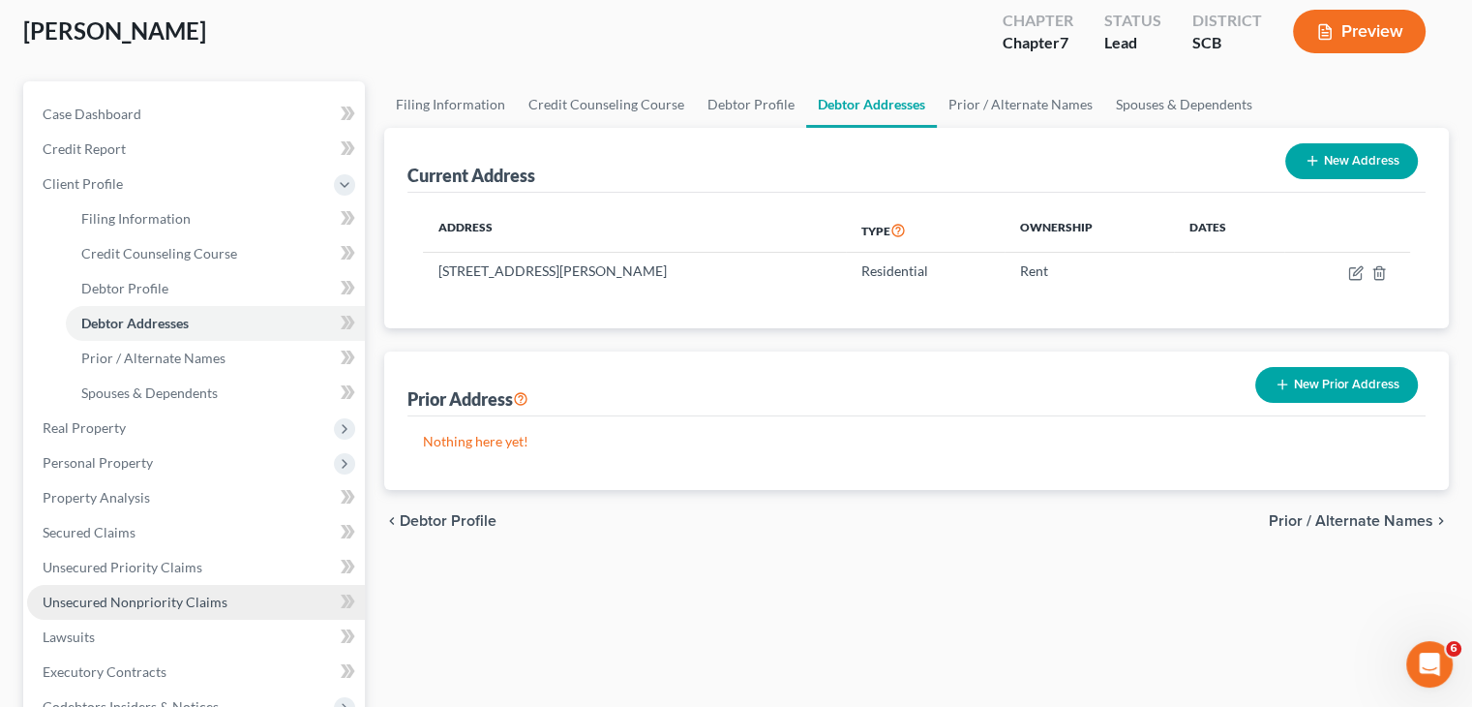
click at [187, 589] on link "Unsecured Nonpriority Claims" at bounding box center [196, 602] width 338 height 35
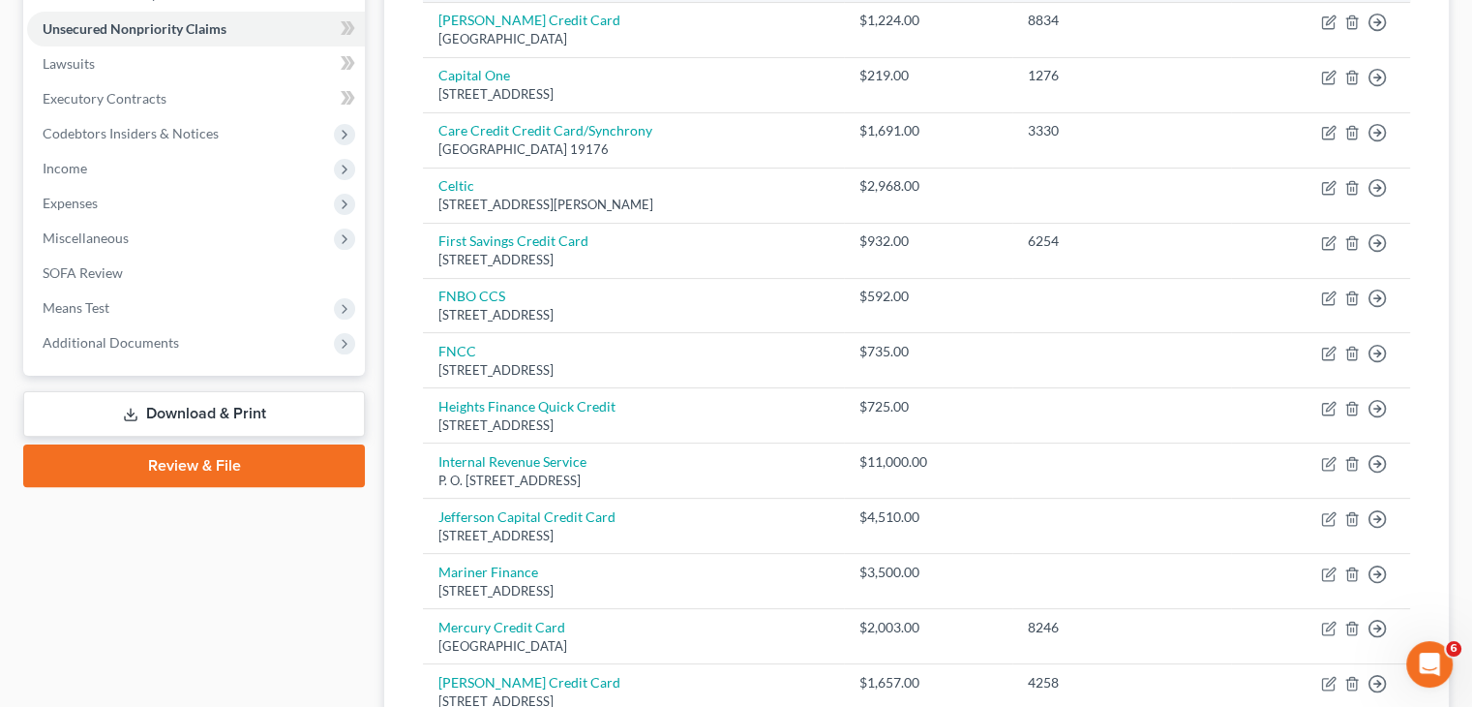
scroll to position [488, 0]
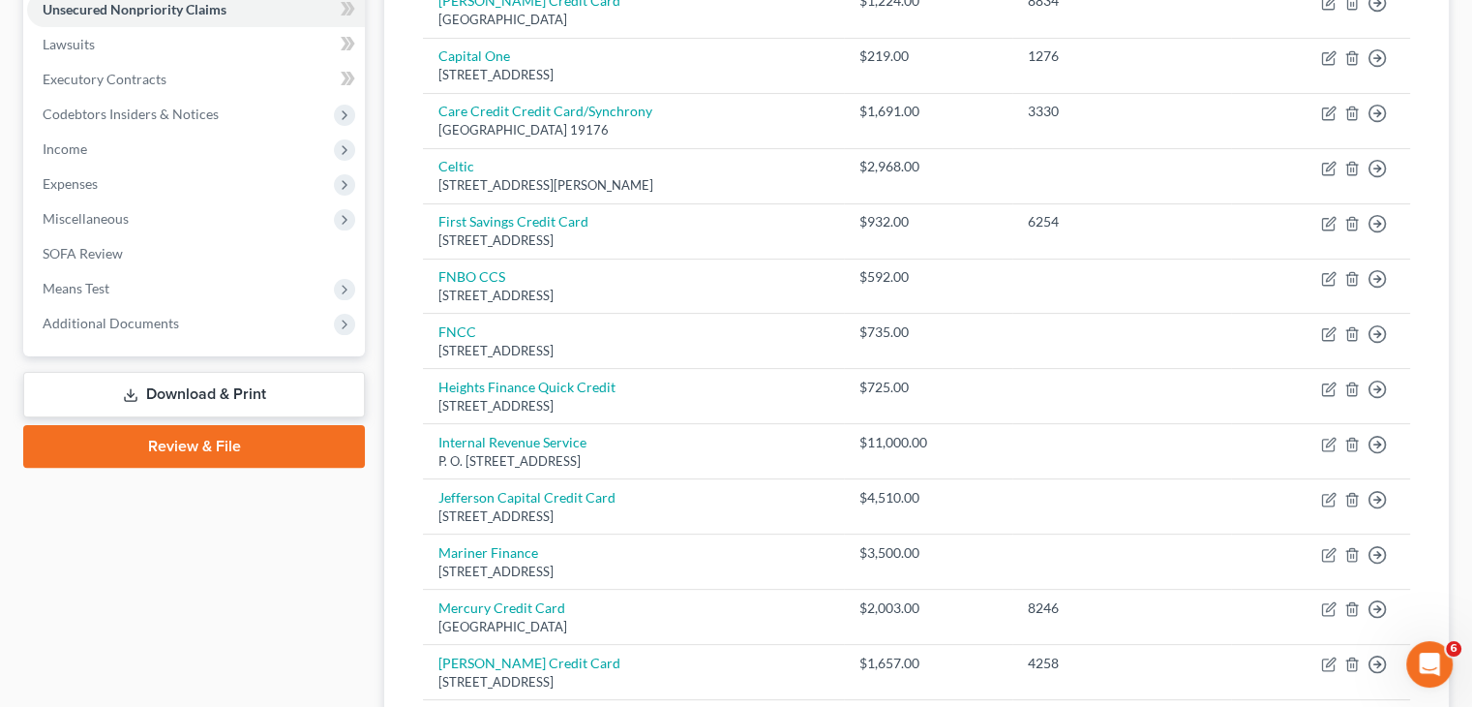
click at [809, 534] on td "Mariner Finance [STREET_ADDRESS]" at bounding box center [633, 561] width 421 height 55
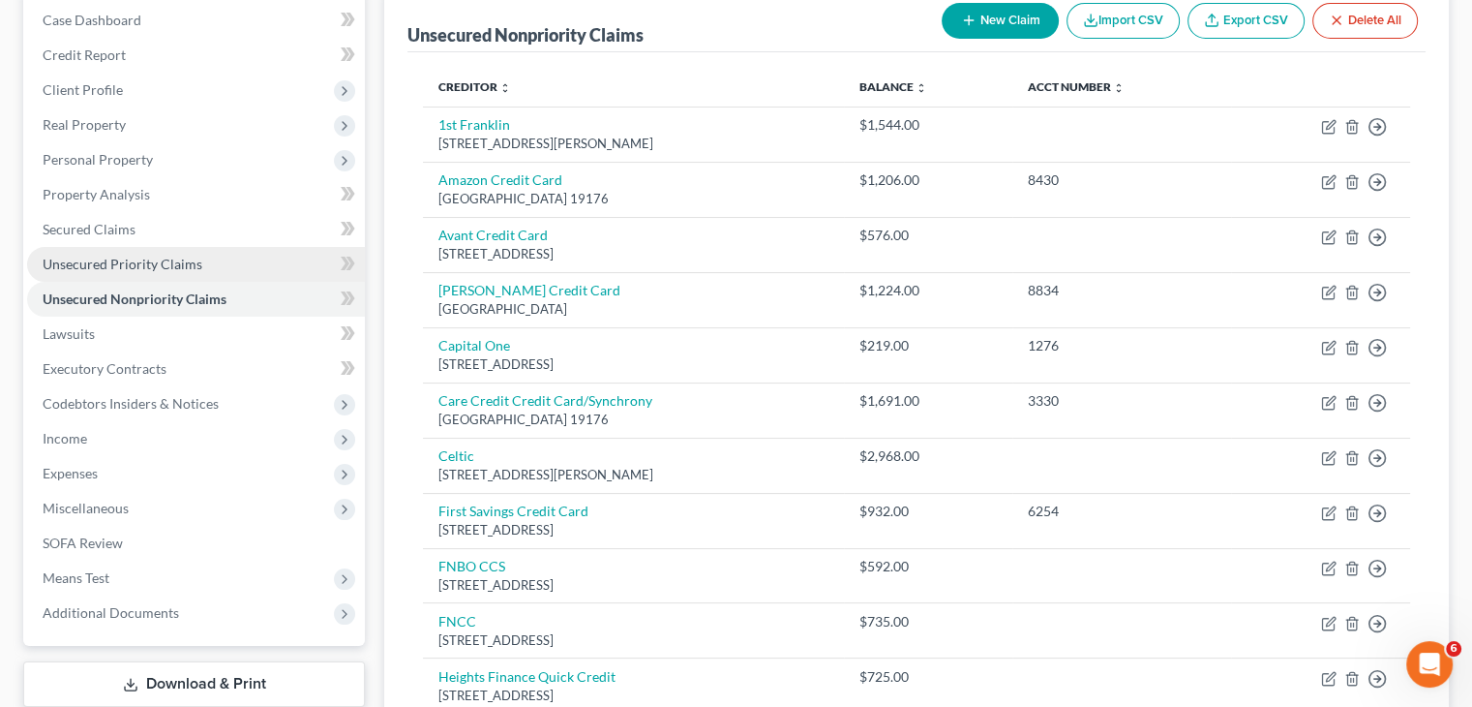
scroll to position [144, 0]
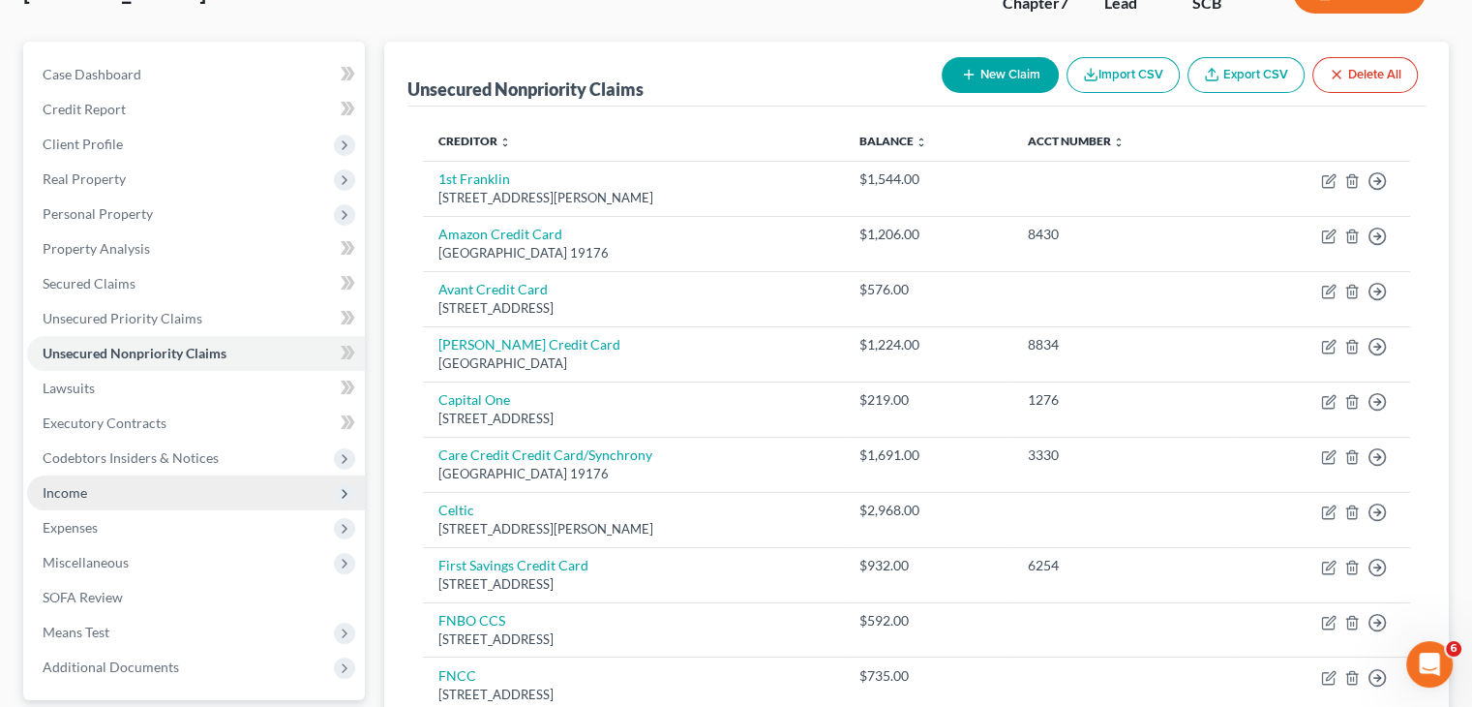
click at [174, 483] on span "Income" at bounding box center [196, 492] width 338 height 35
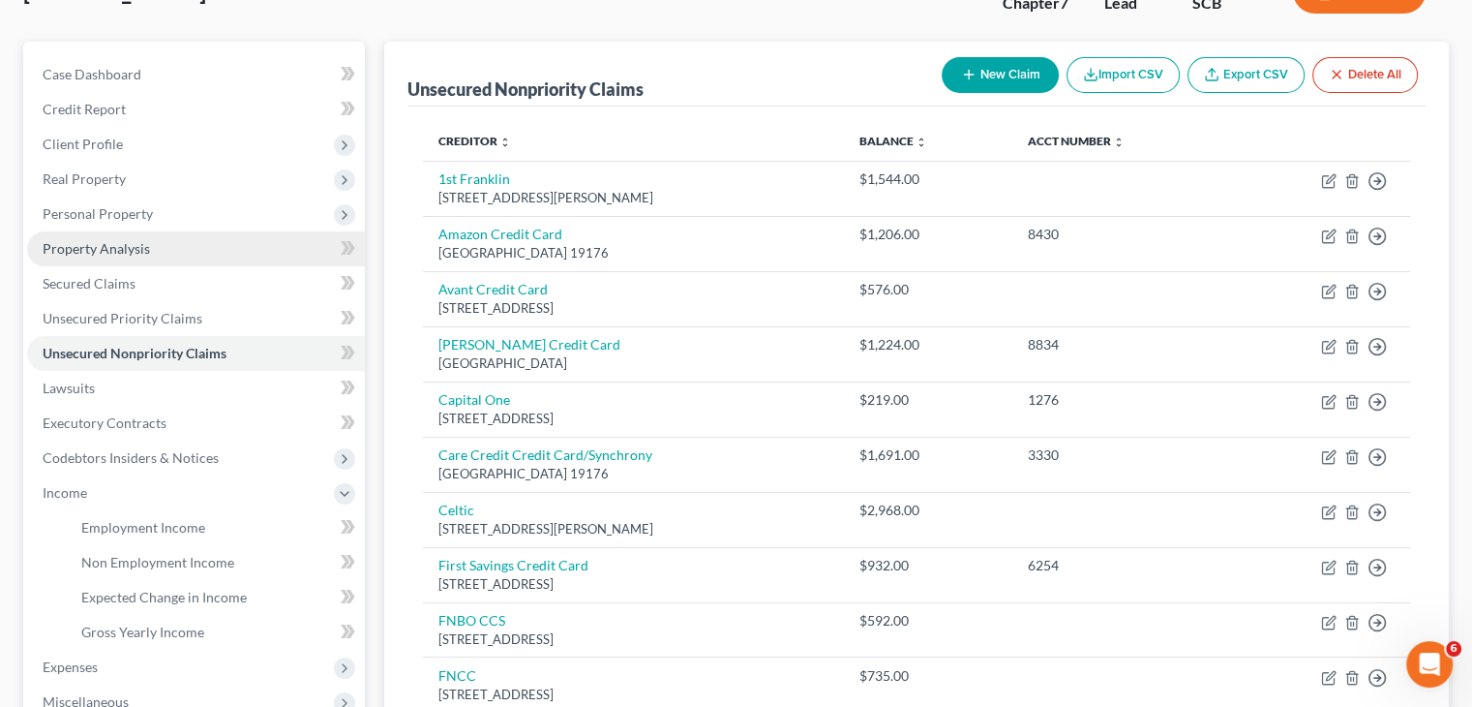
click at [149, 244] on link "Property Analysis" at bounding box center [196, 248] width 338 height 35
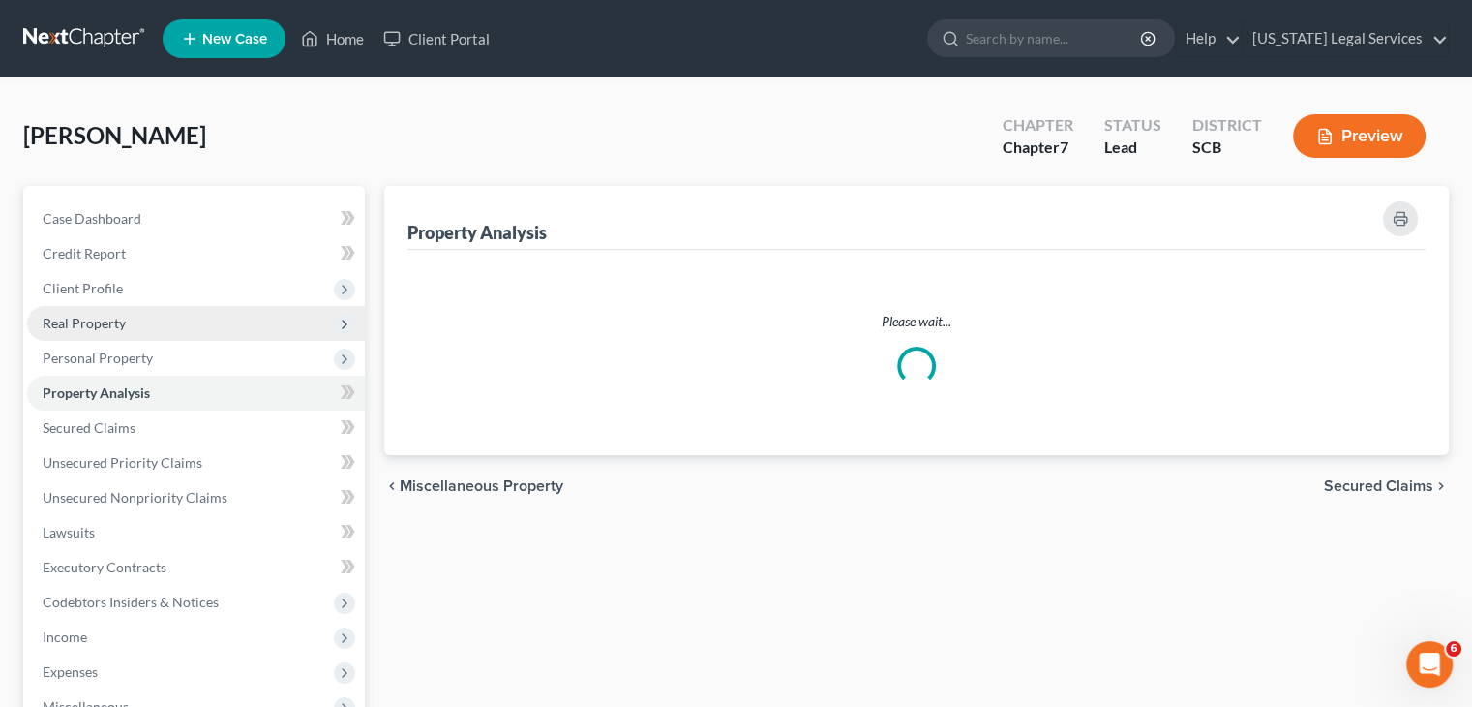
click at [135, 333] on span "Real Property" at bounding box center [196, 323] width 338 height 35
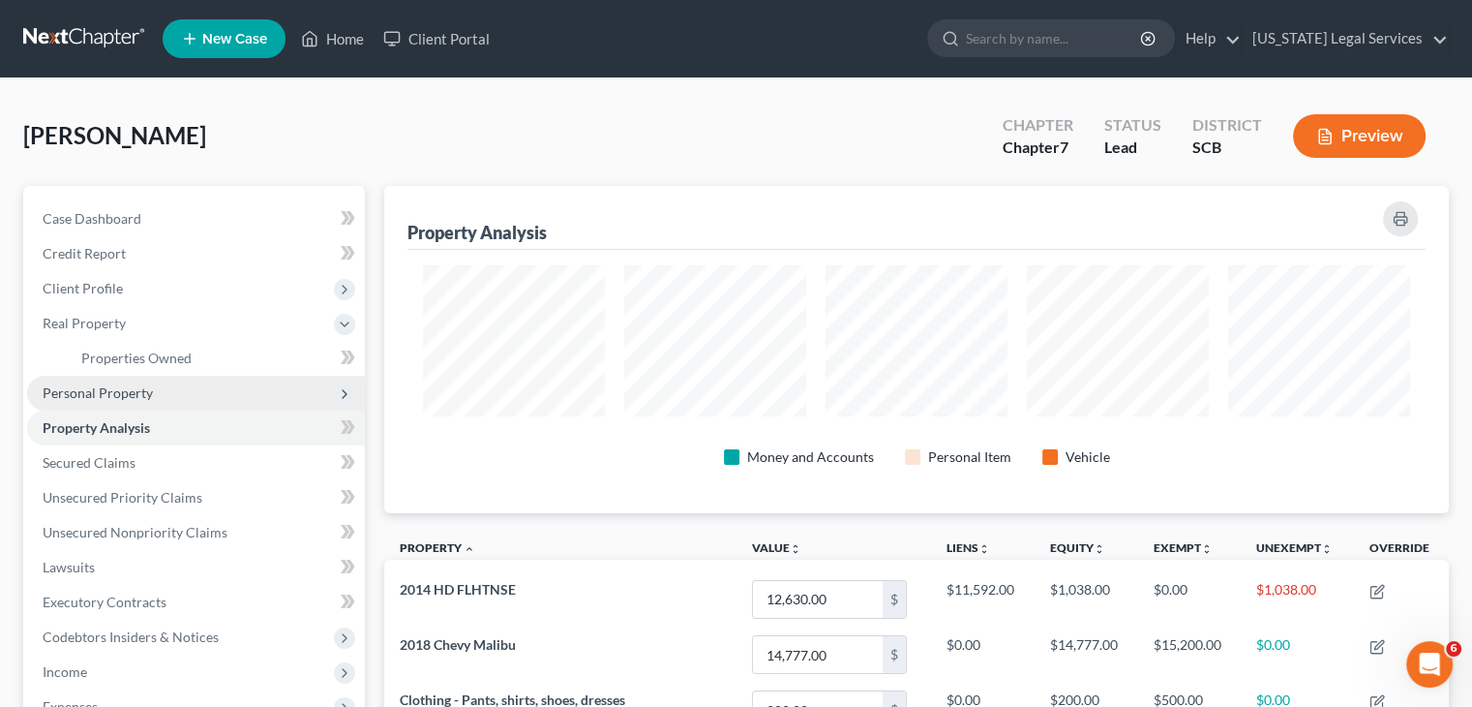
scroll to position [327, 1064]
click at [155, 388] on span "Personal Property" at bounding box center [196, 393] width 338 height 35
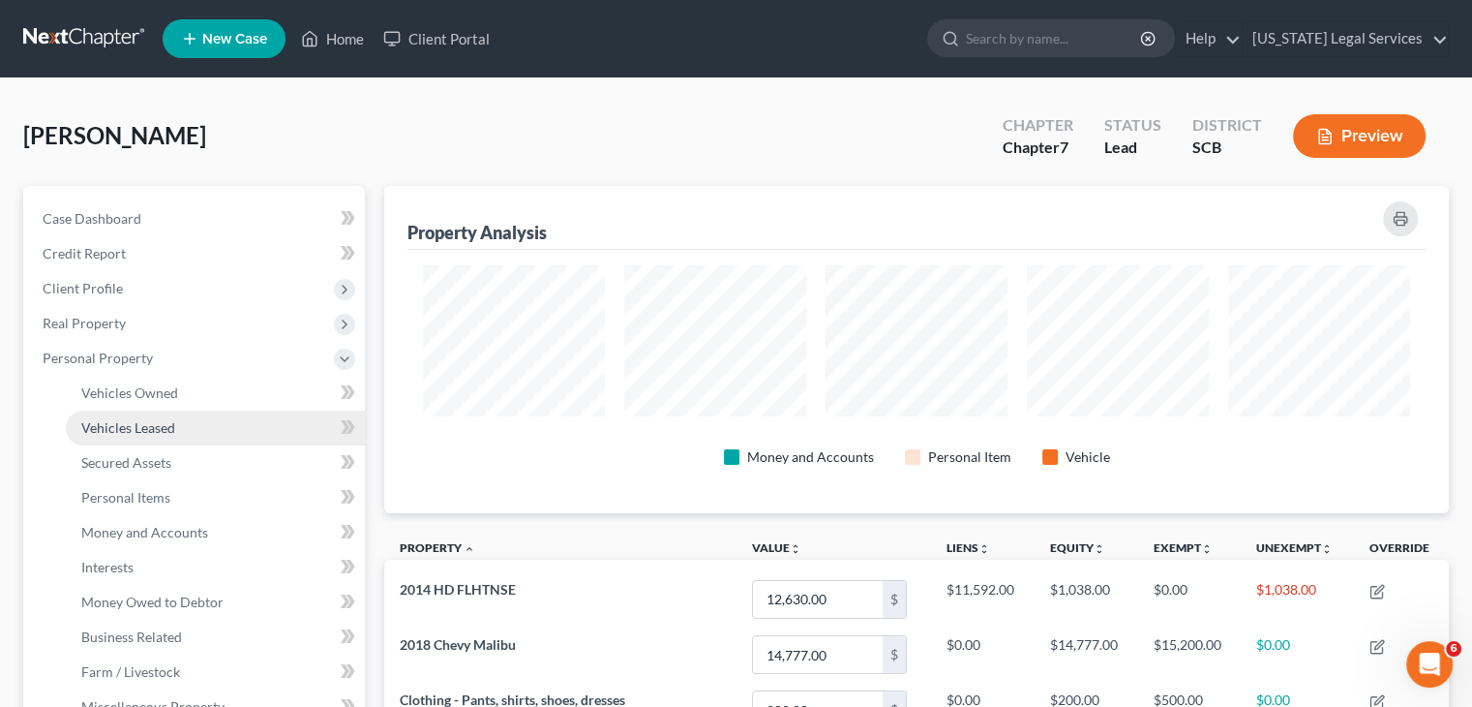
click at [174, 431] on link "Vehicles Leased" at bounding box center [215, 427] width 299 height 35
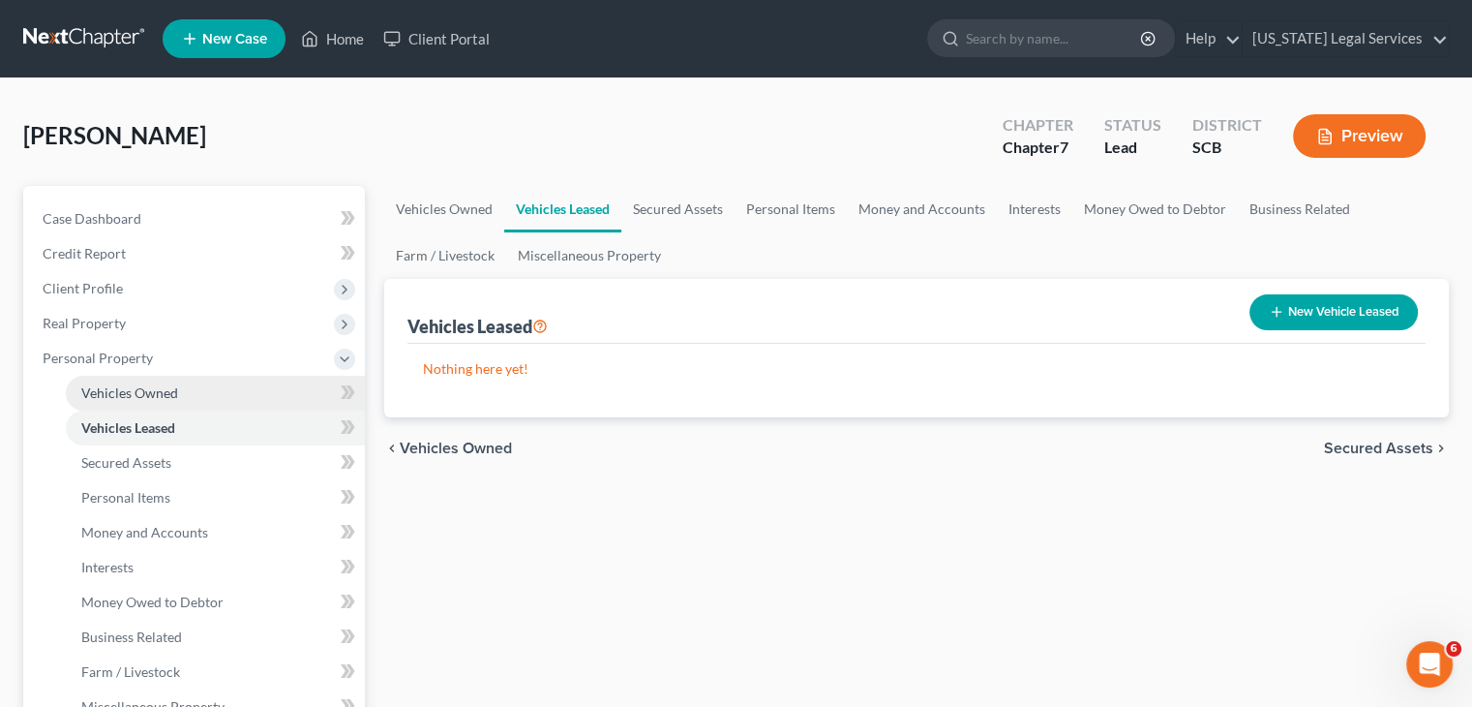
click at [194, 393] on link "Vehicles Owned" at bounding box center [215, 393] width 299 height 35
